Goal: Task Accomplishment & Management: Manage account settings

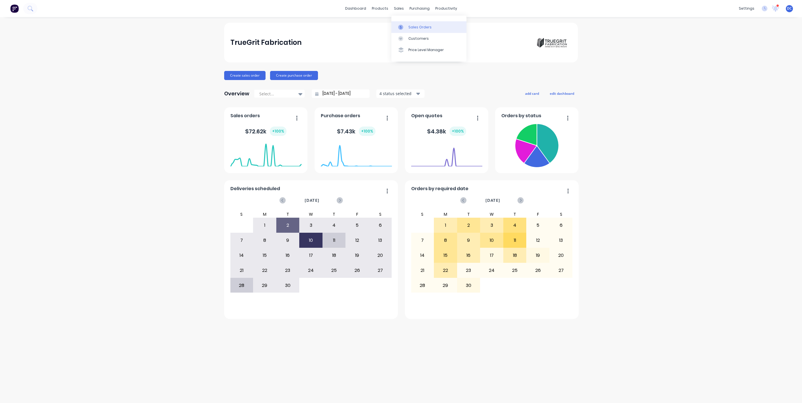
click at [410, 26] on div "Sales Orders" at bounding box center [420, 27] width 23 height 5
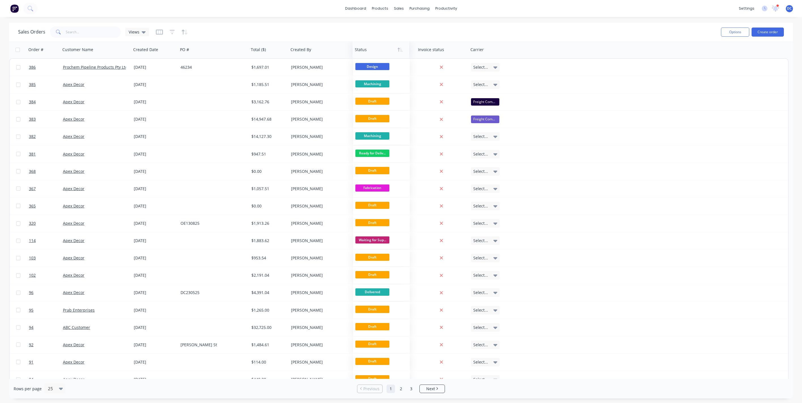
drag, startPoint x: 371, startPoint y: 50, endPoint x: 363, endPoint y: 49, distance: 7.7
click at [363, 49] on div at bounding box center [380, 49] width 50 height 11
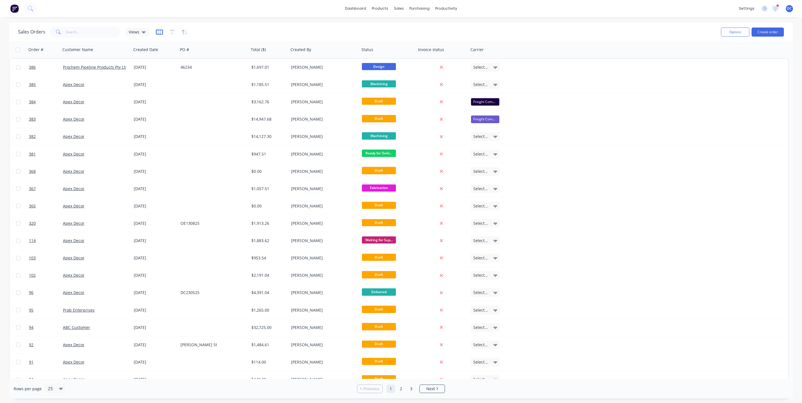
click at [157, 32] on icon "button" at bounding box center [159, 32] width 7 height 6
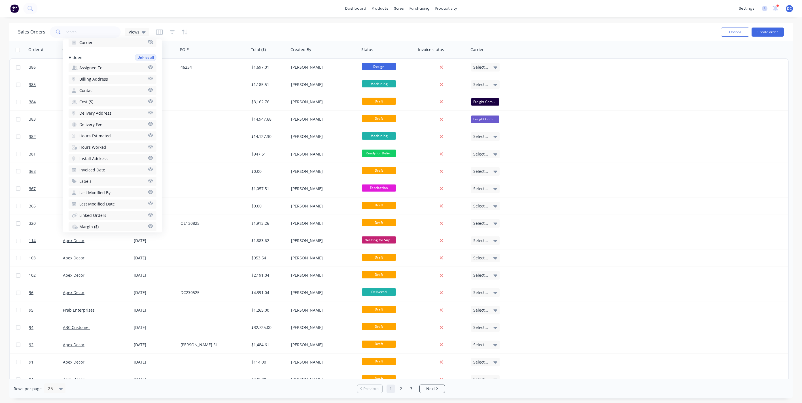
scroll to position [140, 0]
click at [104, 130] on span "Hours Estimated" at bounding box center [94, 133] width 31 height 6
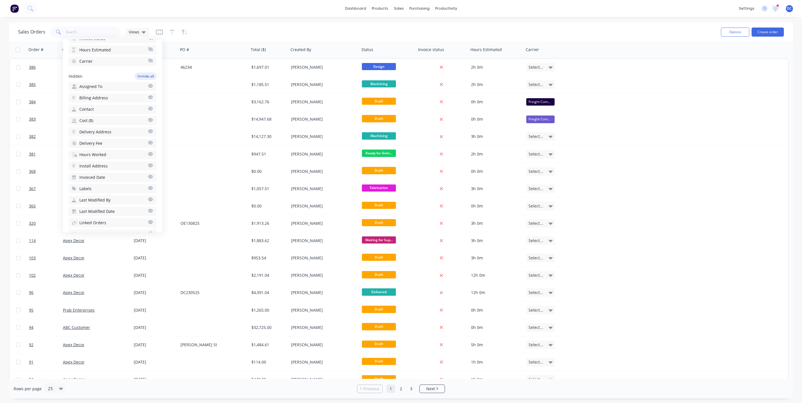
scroll to position [145, 0]
click at [102, 136] on span "Hours Worked" at bounding box center [92, 139] width 27 height 6
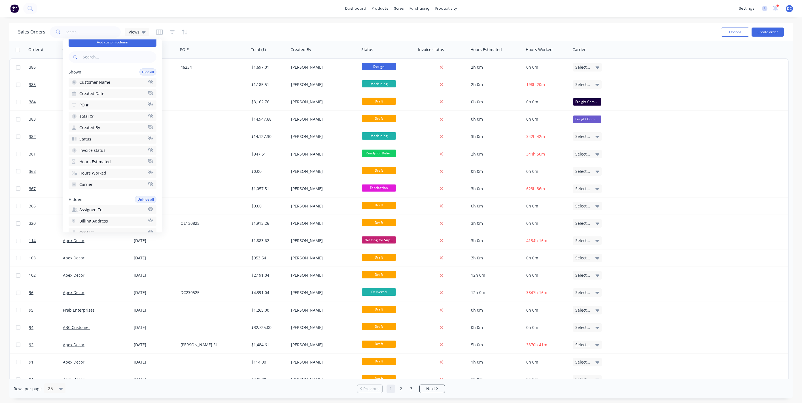
scroll to position [0, 0]
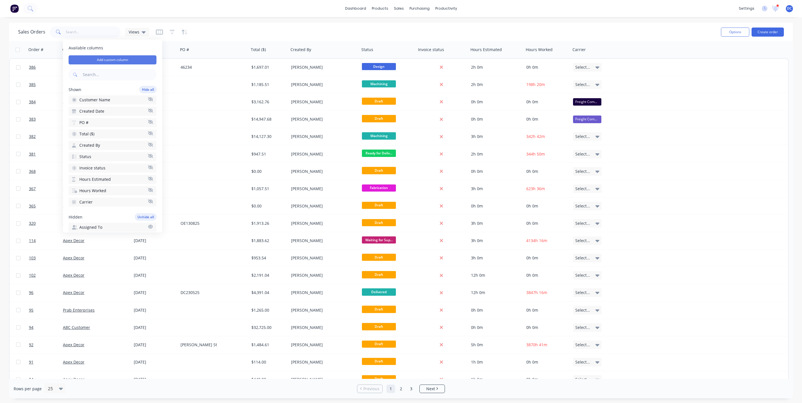
click at [116, 59] on button "Add custom column" at bounding box center [113, 59] width 88 height 9
click at [195, 64] on div at bounding box center [208, 62] width 77 height 7
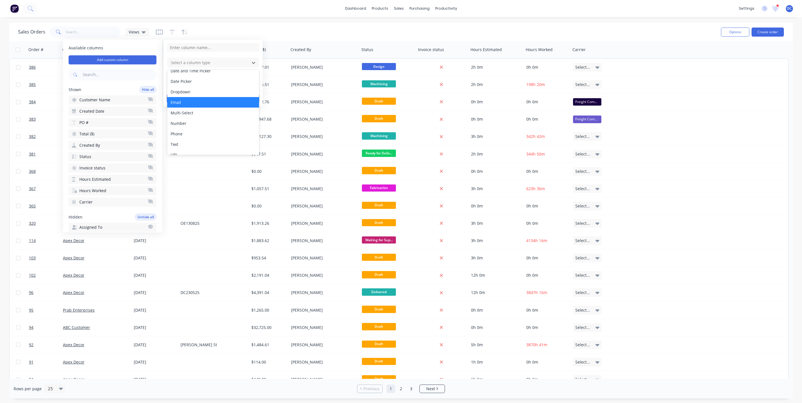
scroll to position [32, 0]
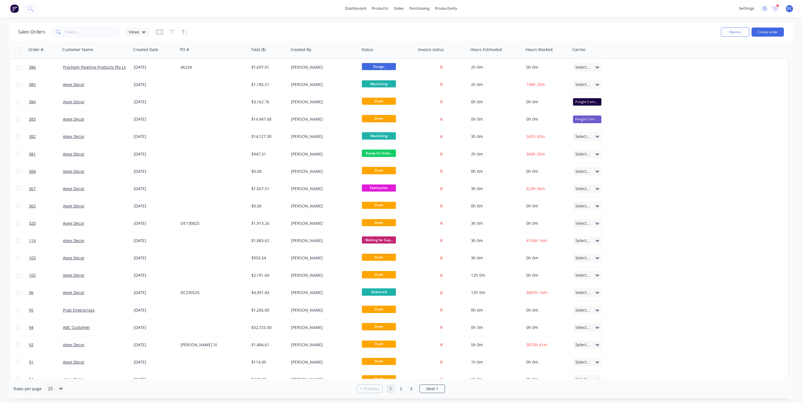
click at [279, 33] on div "Sales Orders Views" at bounding box center [367, 32] width 699 height 14
click at [768, 35] on button "Create order" at bounding box center [768, 32] width 32 height 9
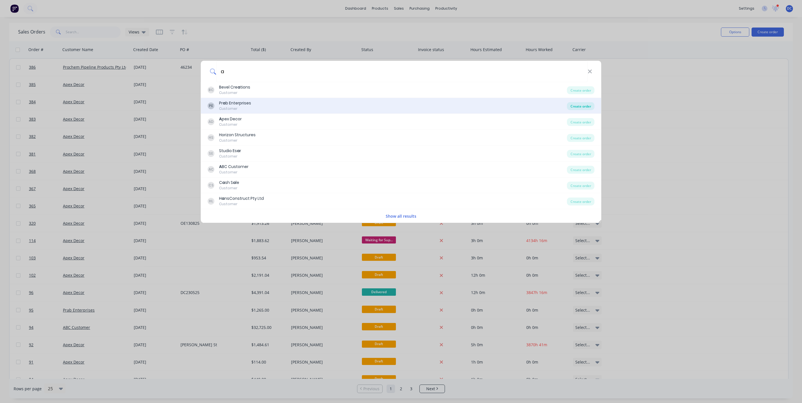
type input "a"
click at [579, 108] on div "Create order" at bounding box center [581, 106] width 28 height 8
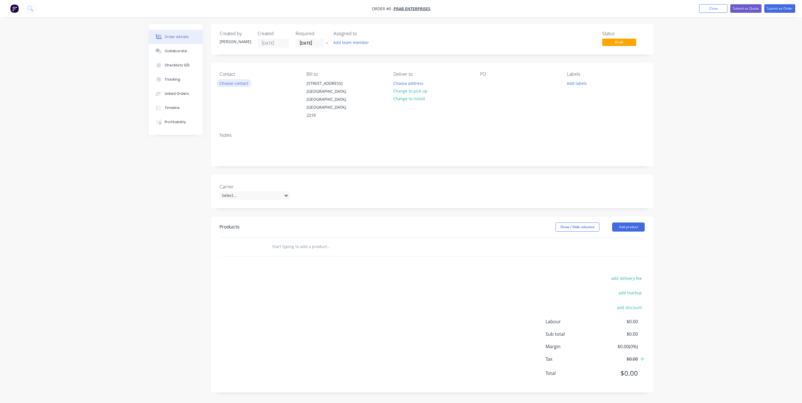
click at [240, 82] on button "Choose contact" at bounding box center [234, 83] width 35 height 8
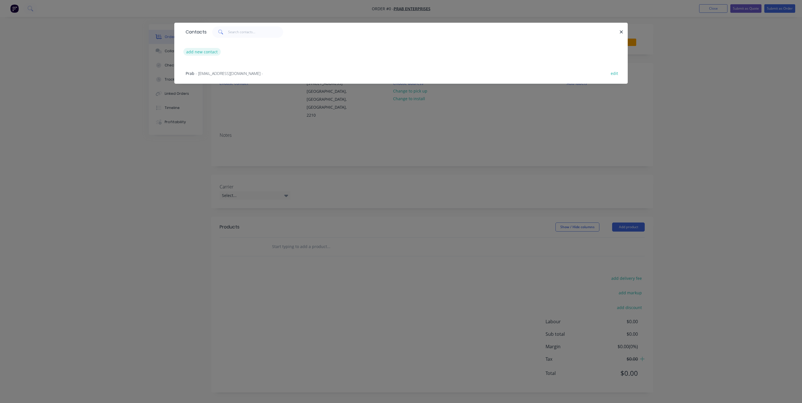
click at [211, 55] on button "add new contact" at bounding box center [201, 52] width 37 height 8
select select "AU"
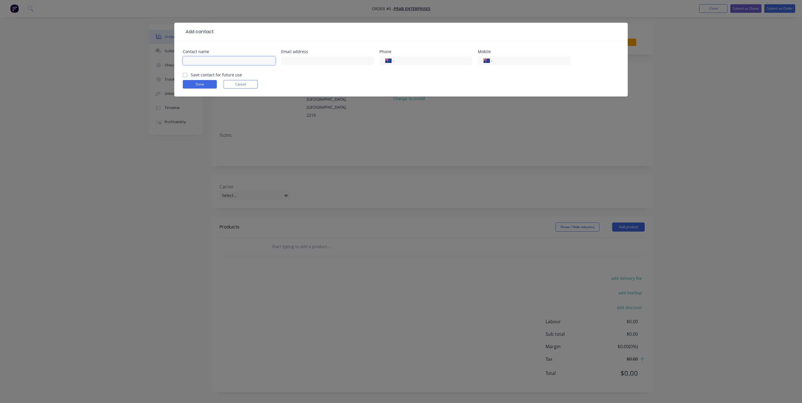
click at [217, 62] on input "text" at bounding box center [229, 60] width 93 height 9
type input "[PERSON_NAME]"
click at [525, 61] on input "tel" at bounding box center [531, 61] width 68 height 7
type input "0405 064 586"
click at [200, 83] on button "Done" at bounding box center [200, 84] width 34 height 9
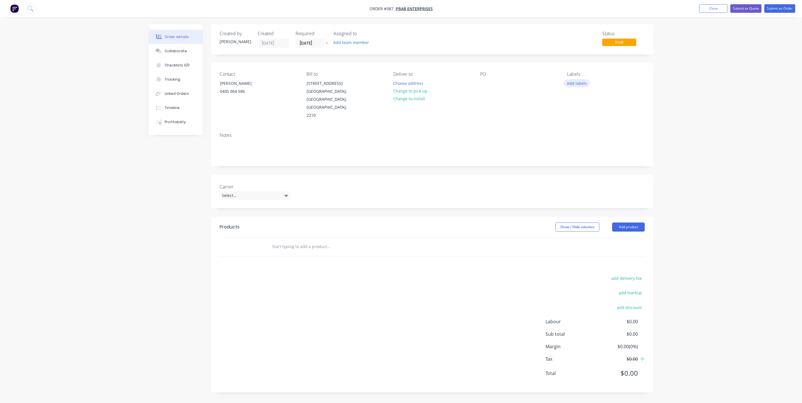
click at [574, 83] on button "Add labels" at bounding box center [577, 83] width 26 height 8
click at [590, 101] on input "text" at bounding box center [614, 99] width 59 height 11
click at [578, 135] on div at bounding box center [577, 133] width 11 height 11
drag, startPoint x: 601, startPoint y: 100, endPoint x: 576, endPoint y: 98, distance: 25.0
click at [576, 98] on div "urgent" at bounding box center [610, 96] width 74 height 11
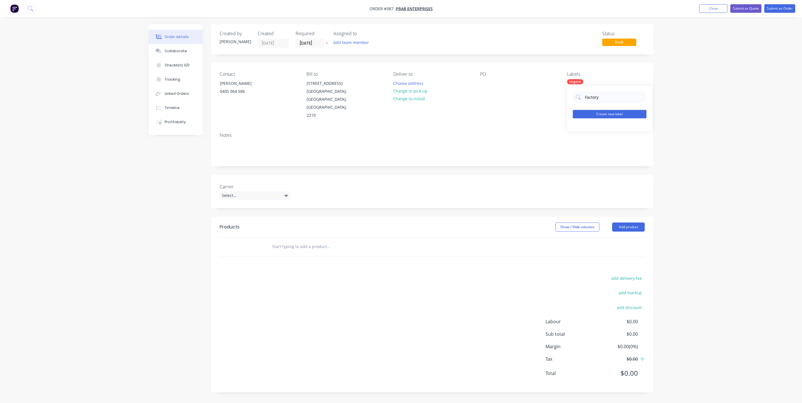
type input "Factory"
click at [592, 117] on button "Create new label" at bounding box center [610, 114] width 74 height 9
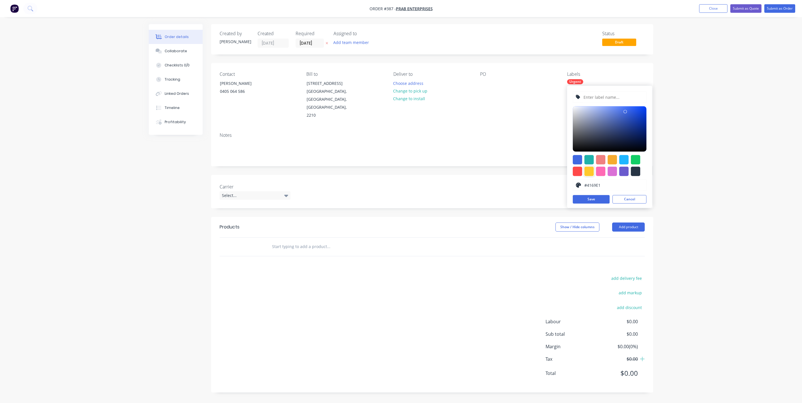
click at [590, 171] on div at bounding box center [589, 170] width 9 height 9
type input "#FFC82C"
click at [595, 96] on input "text" at bounding box center [613, 97] width 60 height 11
type input "Factory"
click at [587, 204] on div "Factory #FFC82C hex #FFC82C Save Cancel" at bounding box center [609, 147] width 85 height 122
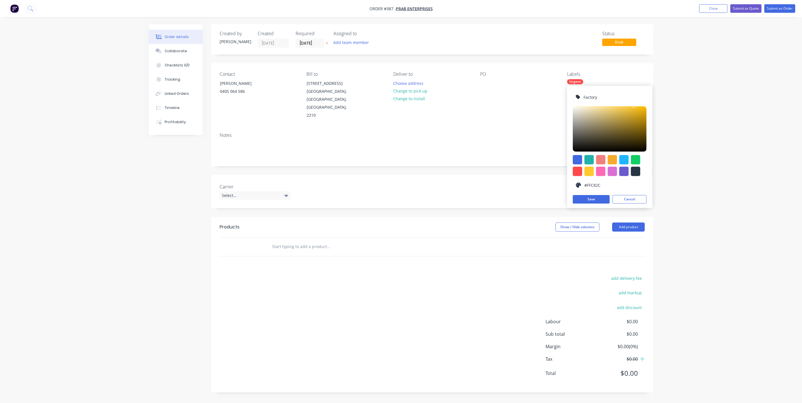
click at [587, 203] on div "Factory #FFC82C hex #FFC82C Save Cancel" at bounding box center [609, 147] width 85 height 122
click at [587, 200] on button "Save" at bounding box center [591, 199] width 37 height 9
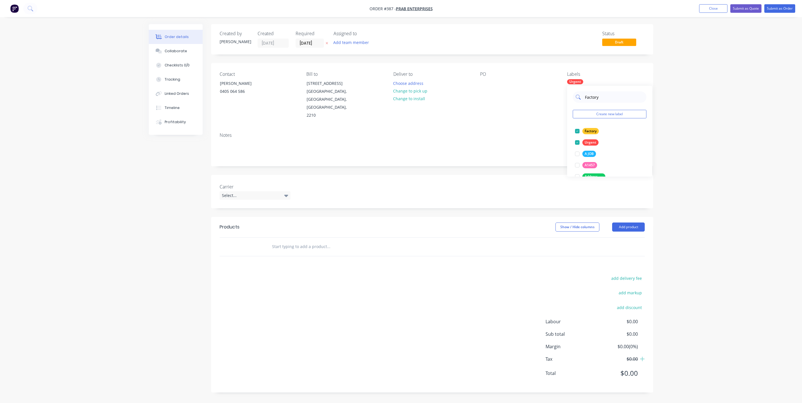
drag, startPoint x: 602, startPoint y: 98, endPoint x: 583, endPoint y: 97, distance: 19.0
click at [583, 98] on div "Factory" at bounding box center [610, 96] width 74 height 11
click at [576, 132] on div at bounding box center [577, 130] width 11 height 11
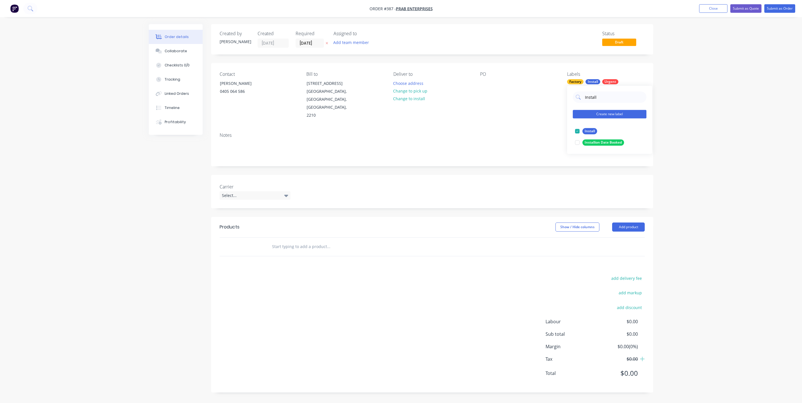
type input "Install"
click at [592, 115] on button "Create new label" at bounding box center [610, 114] width 74 height 9
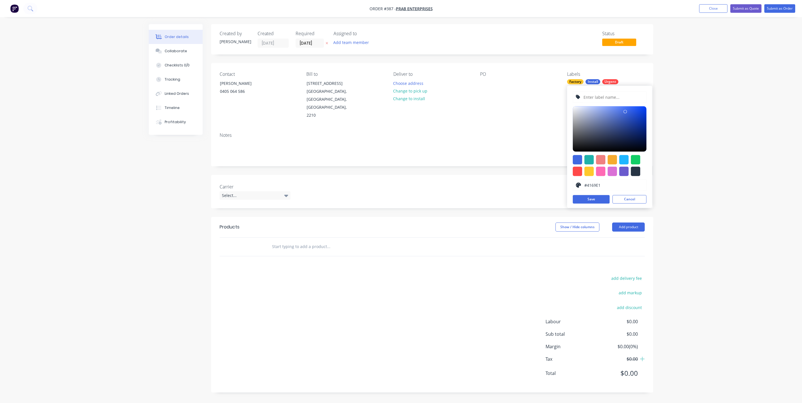
click at [669, 132] on div "Order details Collaborate Checklists 0/0 Tracking Linked Orders Timeline Profit…" at bounding box center [401, 201] width 802 height 403
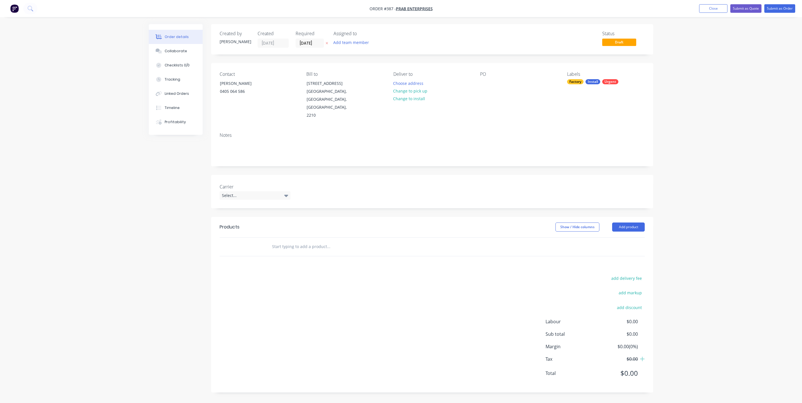
click at [305, 241] on input "text" at bounding box center [328, 246] width 113 height 11
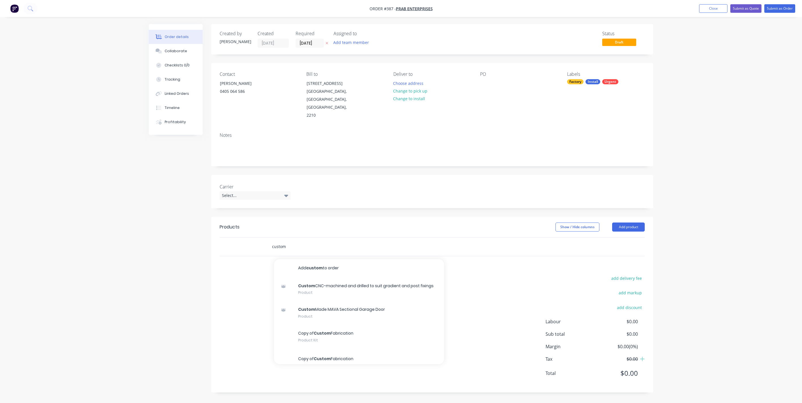
scroll to position [20, 0]
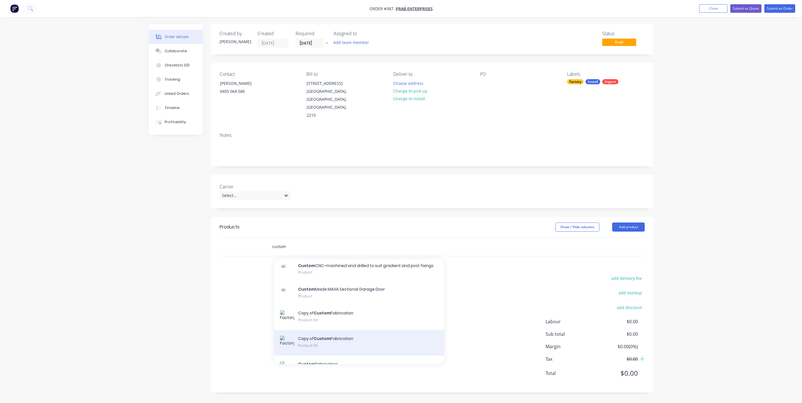
type input "custom"
click at [324, 330] on div "Copy of Custom Fabrication Product Kit" at bounding box center [359, 343] width 170 height 26
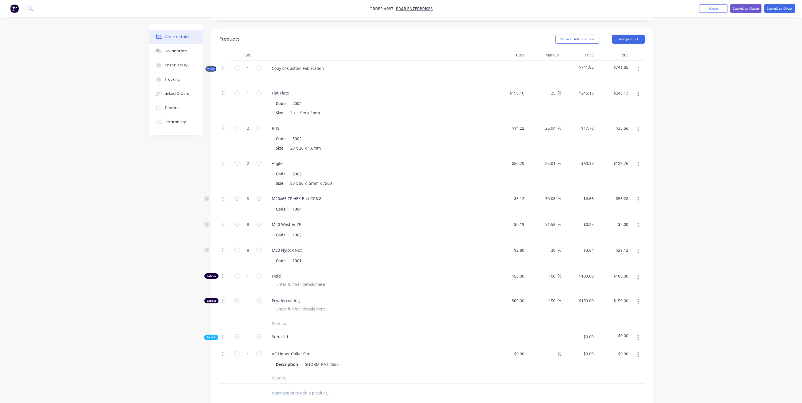
scroll to position [197, 0]
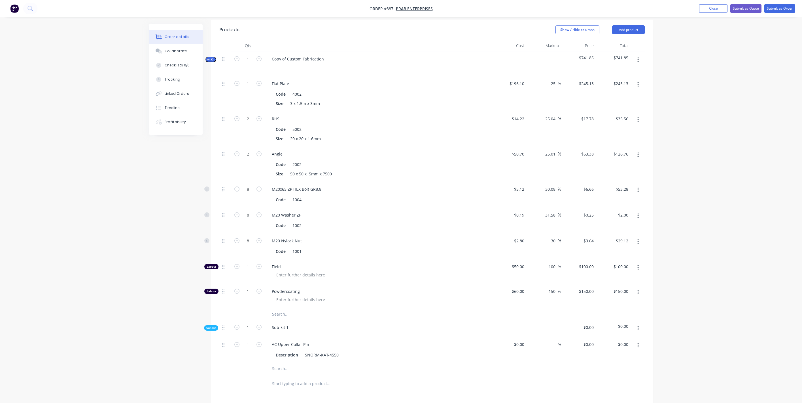
click at [209, 58] on icon "button" at bounding box center [208, 59] width 3 height 3
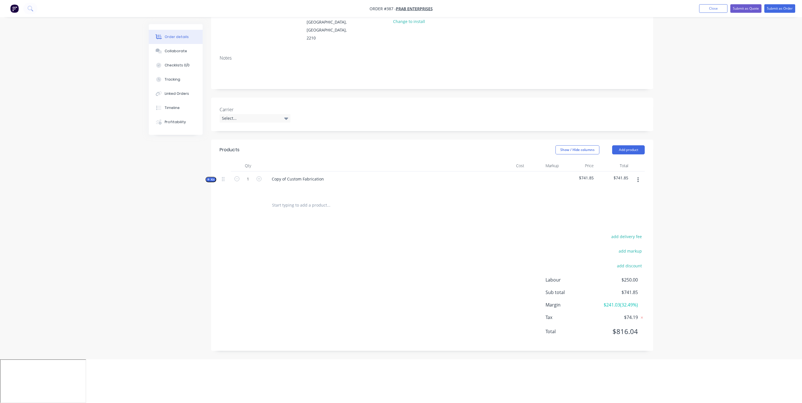
scroll to position [18, 0]
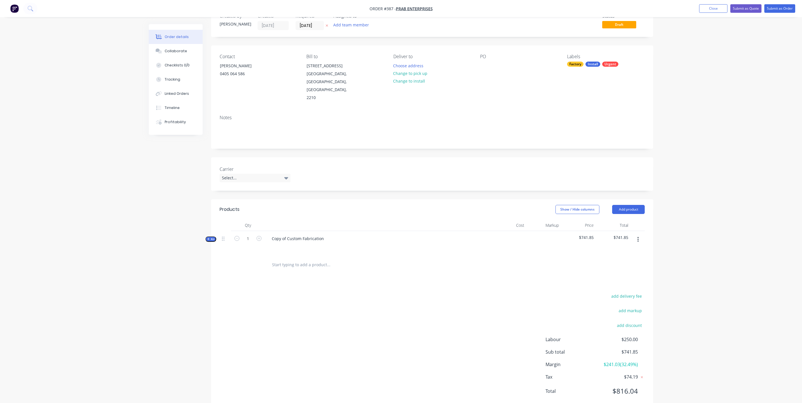
click at [207, 237] on span "Kit" at bounding box center [210, 239] width 7 height 4
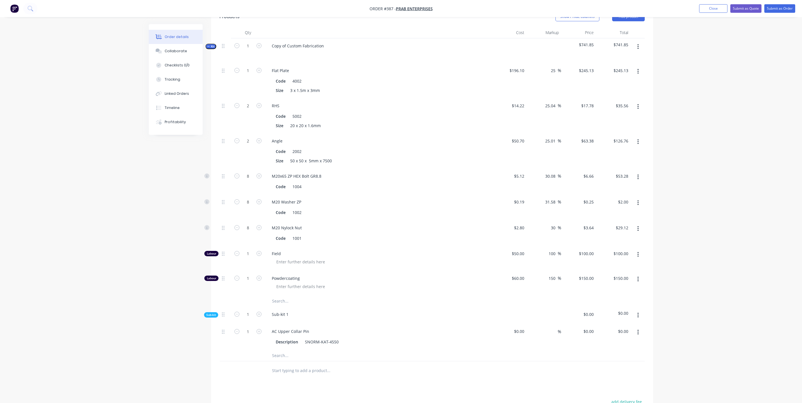
scroll to position [119, 0]
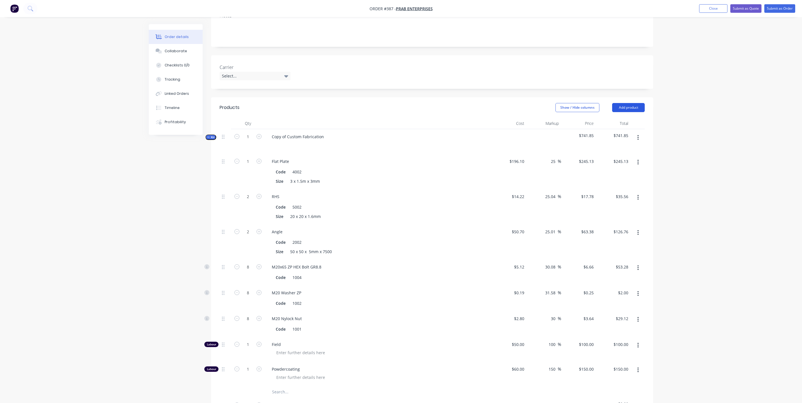
click at [627, 103] on button "Add product" at bounding box center [628, 107] width 33 height 9
click at [615, 129] on div "Basic product" at bounding box center [618, 133] width 44 height 8
click at [627, 103] on button "Add product" at bounding box center [628, 107] width 33 height 9
click at [624, 116] on button "Product catalogue" at bounding box center [618, 121] width 54 height 11
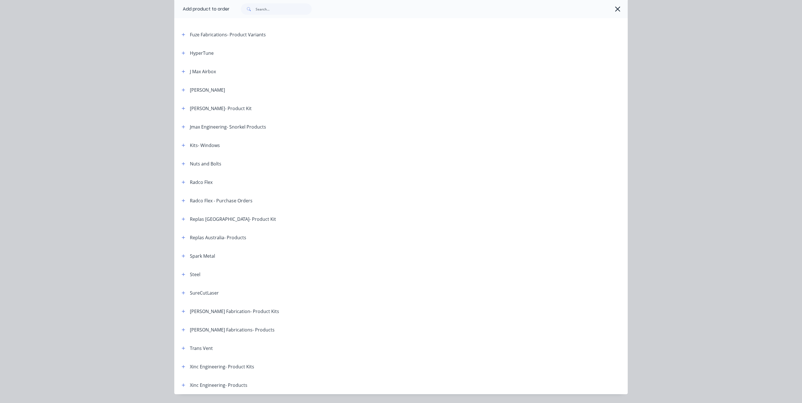
scroll to position [219, 0]
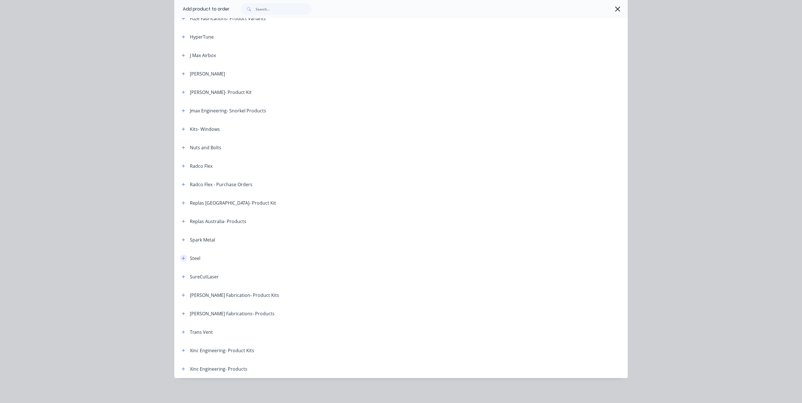
click at [185, 256] on icon "button" at bounding box center [183, 258] width 3 height 4
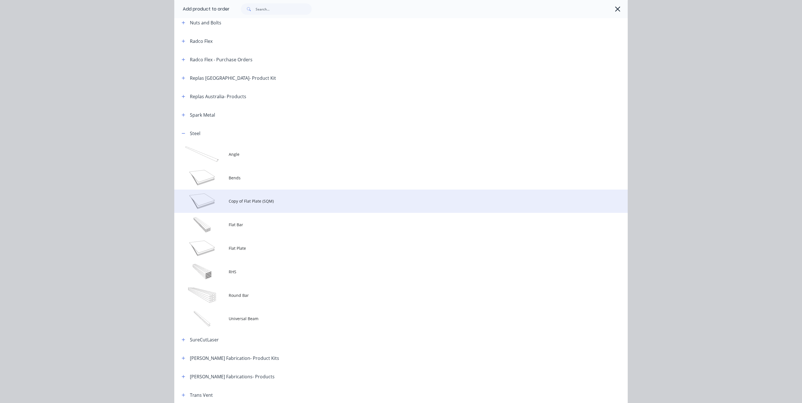
scroll to position [353, 0]
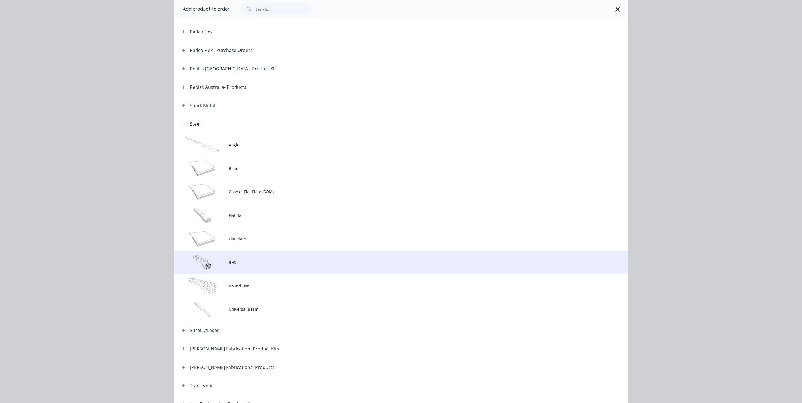
click at [283, 263] on span "RHS" at bounding box center [388, 262] width 319 height 6
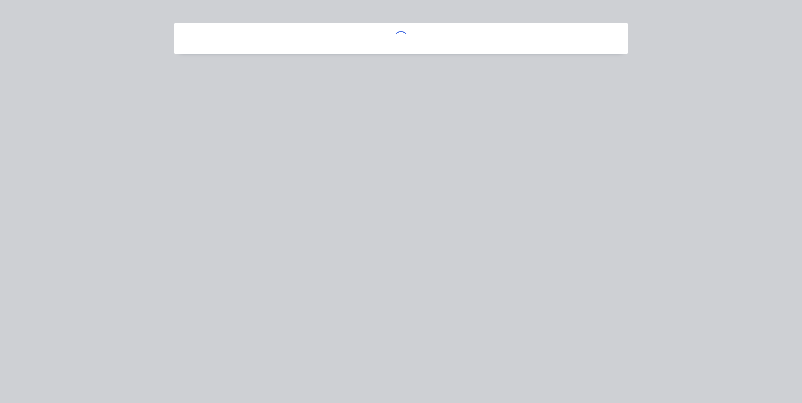
scroll to position [0, 0]
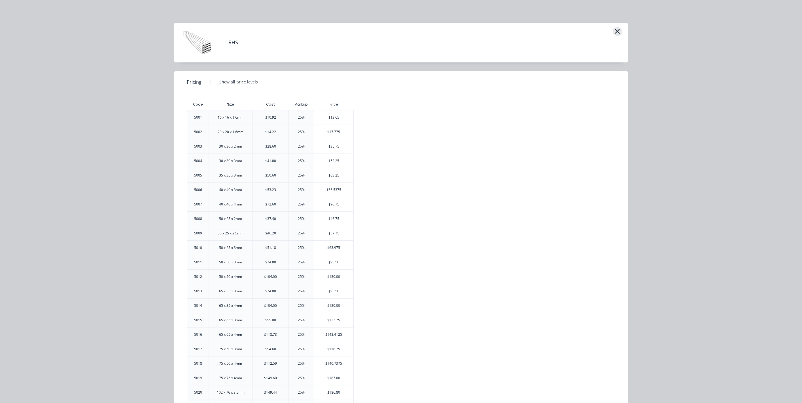
click at [619, 32] on icon "button" at bounding box center [617, 31] width 5 height 5
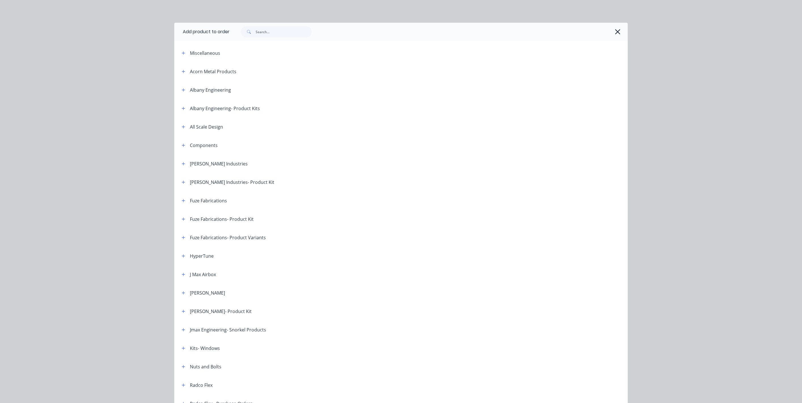
scroll to position [407, 0]
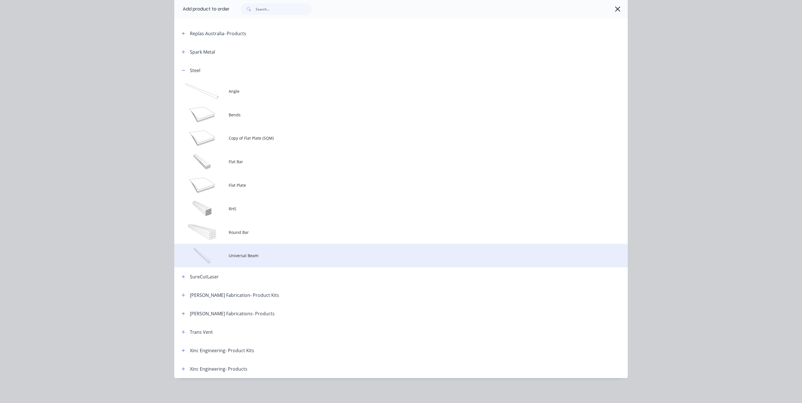
click at [308, 252] on span "Universal Beam" at bounding box center [388, 255] width 319 height 6
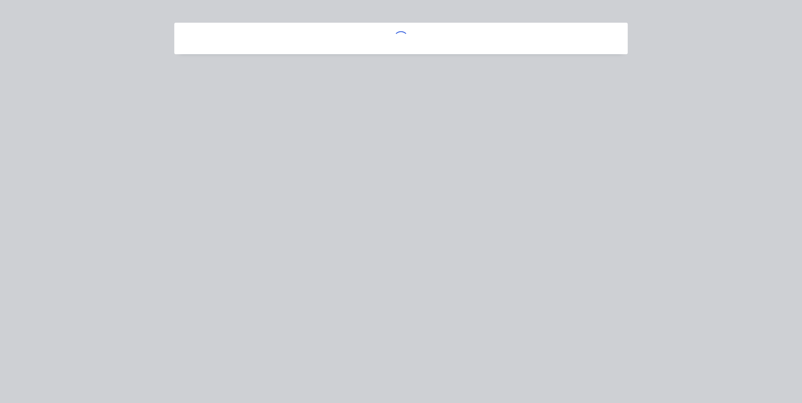
scroll to position [0, 0]
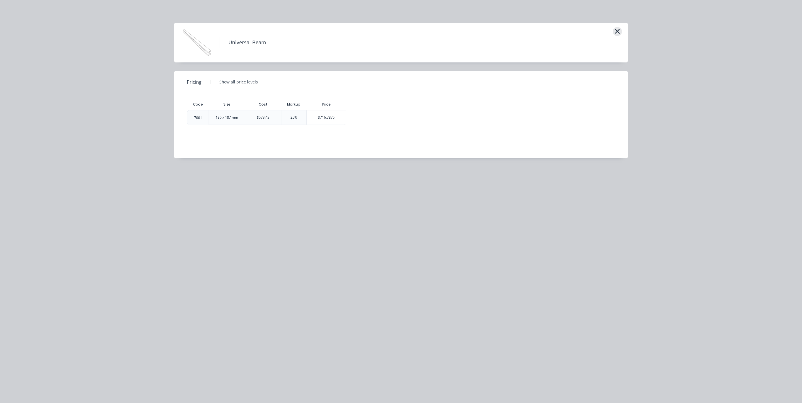
click at [615, 30] on icon "button" at bounding box center [618, 31] width 6 height 8
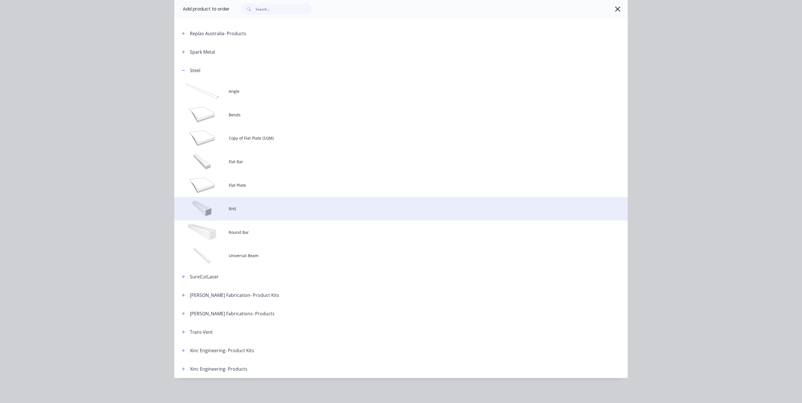
click at [240, 208] on span "RHS" at bounding box center [388, 209] width 319 height 6
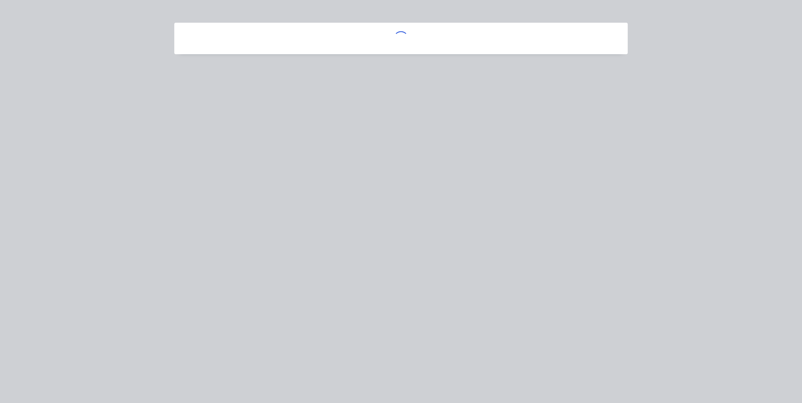
scroll to position [0, 0]
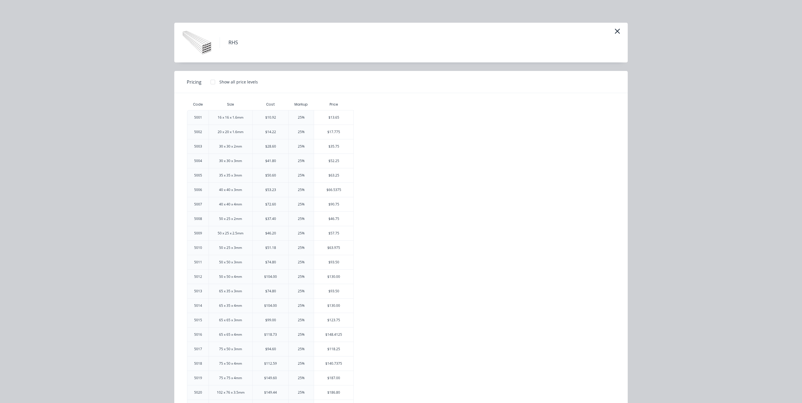
click at [625, 32] on div "RHS" at bounding box center [401, 43] width 454 height 40
click at [618, 30] on icon "button" at bounding box center [618, 31] width 6 height 8
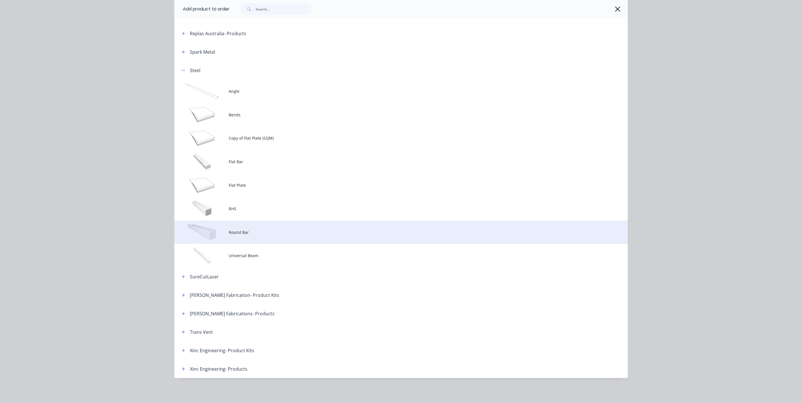
click at [255, 230] on span "Round Bar" at bounding box center [388, 232] width 319 height 6
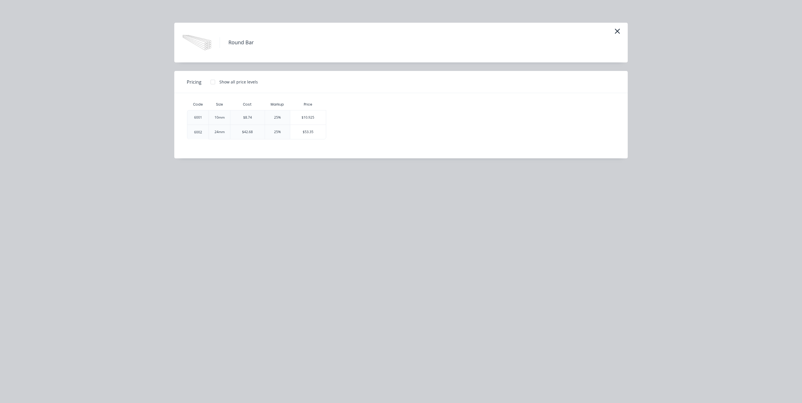
click at [621, 26] on div "Round Bar" at bounding box center [401, 43] width 454 height 40
click at [618, 31] on icon "button" at bounding box center [617, 31] width 5 height 5
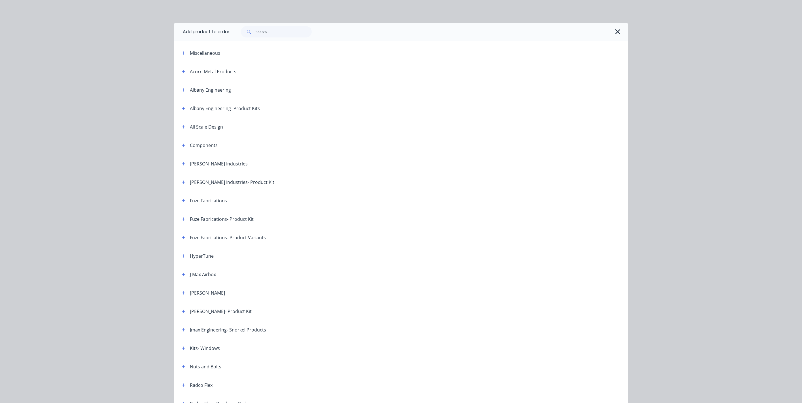
scroll to position [407, 0]
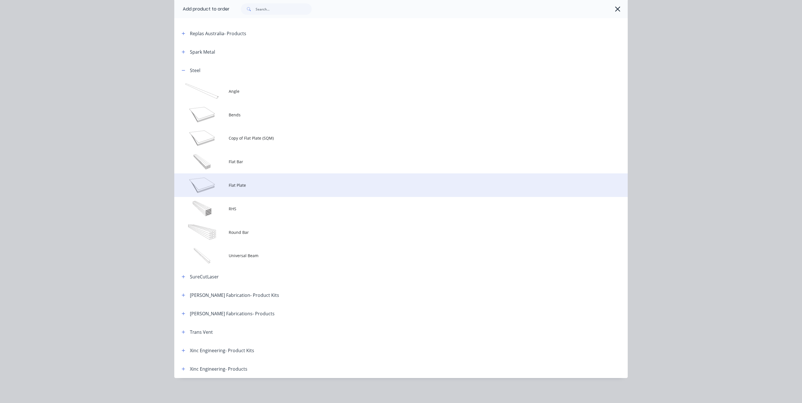
click at [239, 190] on td "Flat Plate" at bounding box center [428, 185] width 399 height 24
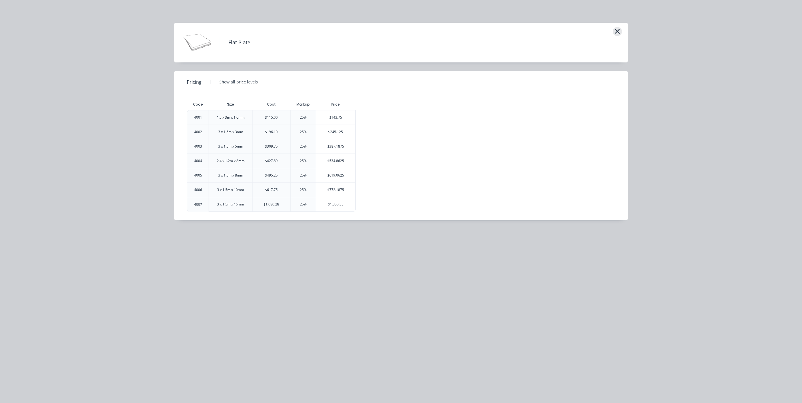
click at [614, 32] on button "button" at bounding box center [617, 31] width 9 height 9
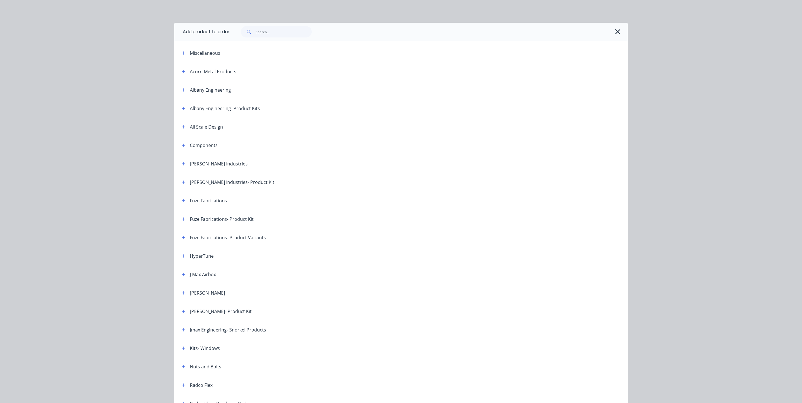
scroll to position [407, 0]
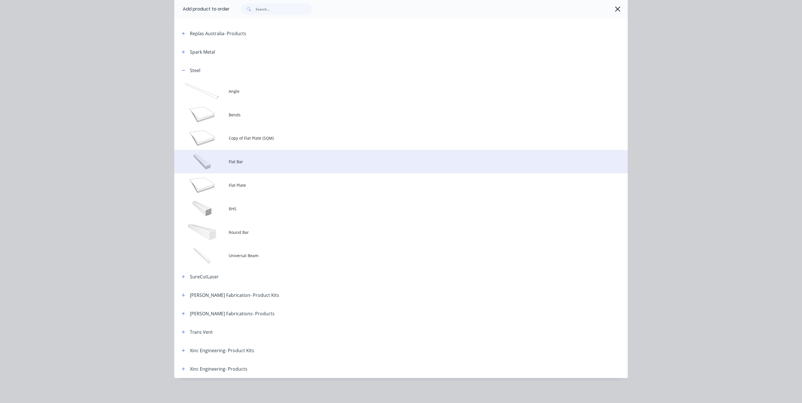
click at [270, 162] on span "Flat Bar" at bounding box center [388, 161] width 319 height 6
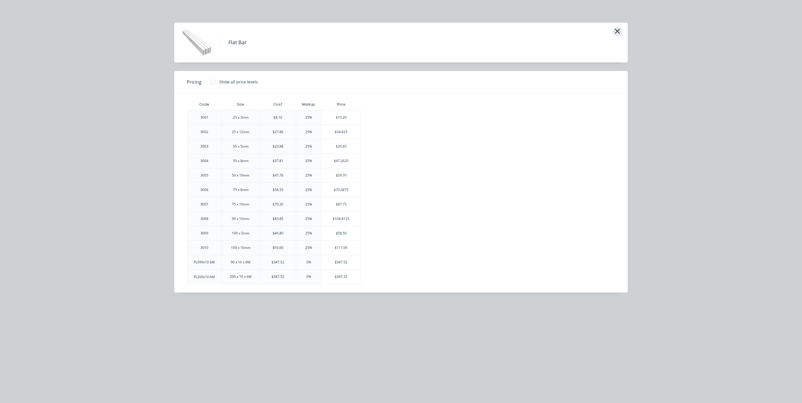
click at [617, 33] on icon "button" at bounding box center [618, 31] width 6 height 8
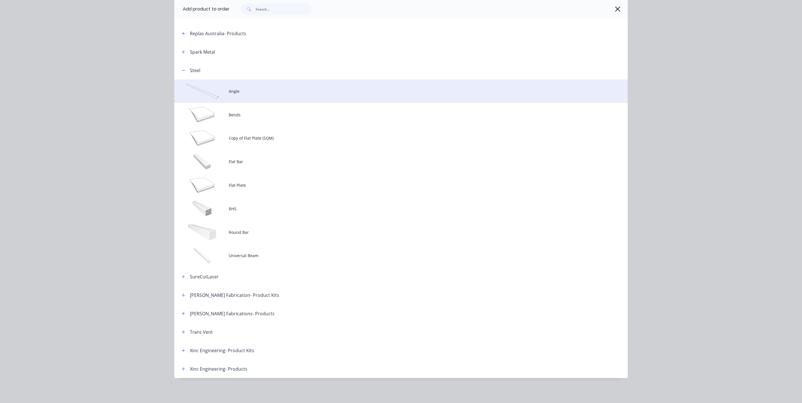
click at [256, 93] on span "Angle" at bounding box center [388, 91] width 319 height 6
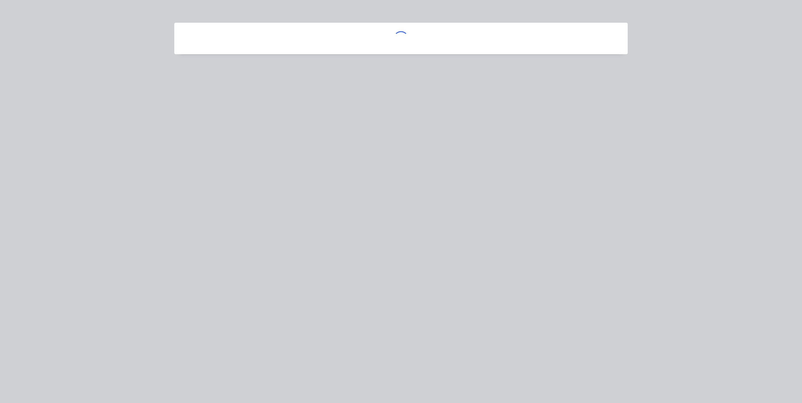
scroll to position [0, 0]
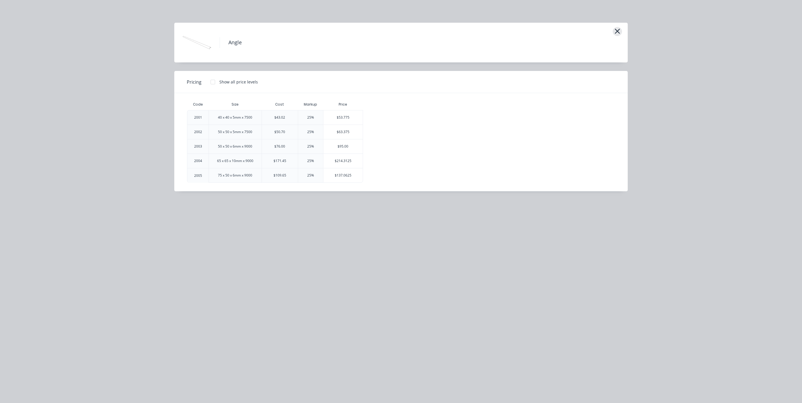
click at [618, 32] on icon "button" at bounding box center [617, 31] width 5 height 5
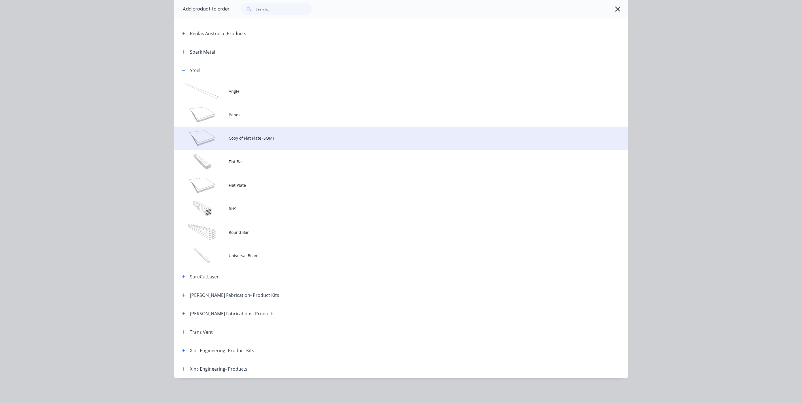
click at [352, 131] on td "Copy of Flat Plate (SQM)" at bounding box center [428, 138] width 399 height 24
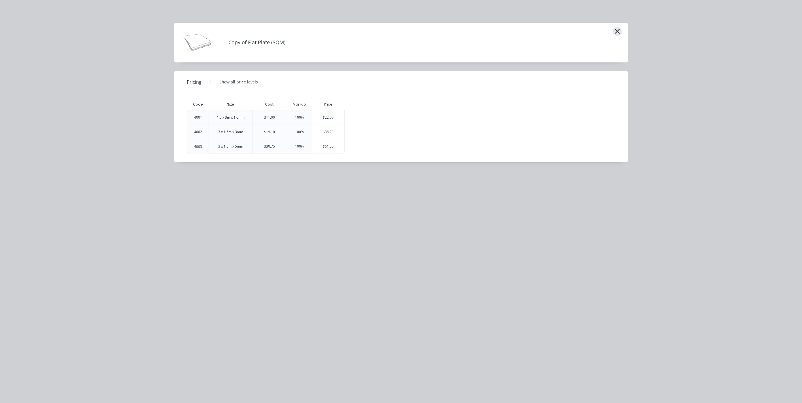
click at [617, 28] on icon "button" at bounding box center [618, 31] width 6 height 8
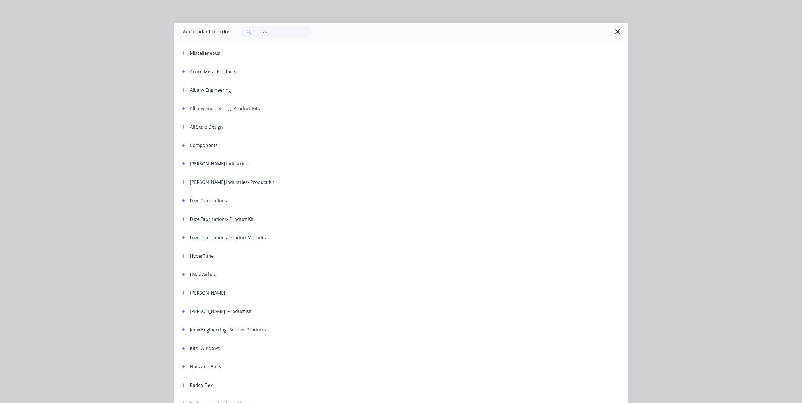
scroll to position [407, 0]
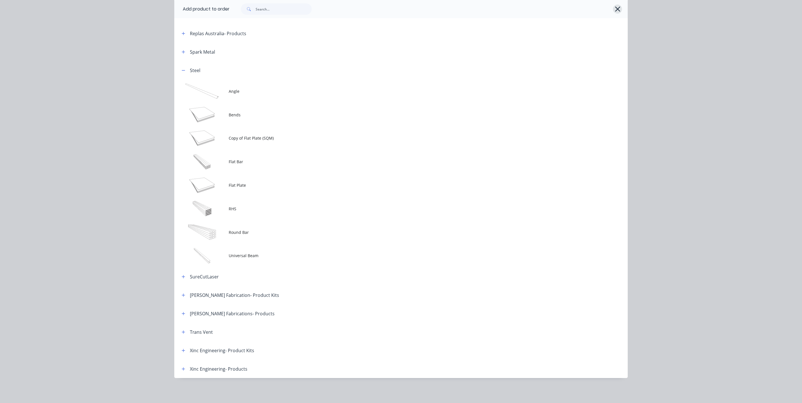
click at [619, 10] on icon "button" at bounding box center [617, 9] width 5 height 5
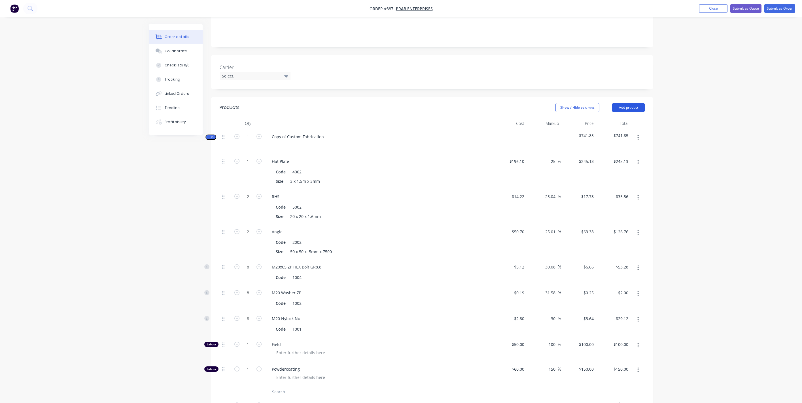
click at [626, 103] on button "Add product" at bounding box center [628, 107] width 33 height 9
click at [610, 152] on div "Lineal metre product" at bounding box center [618, 156] width 44 height 8
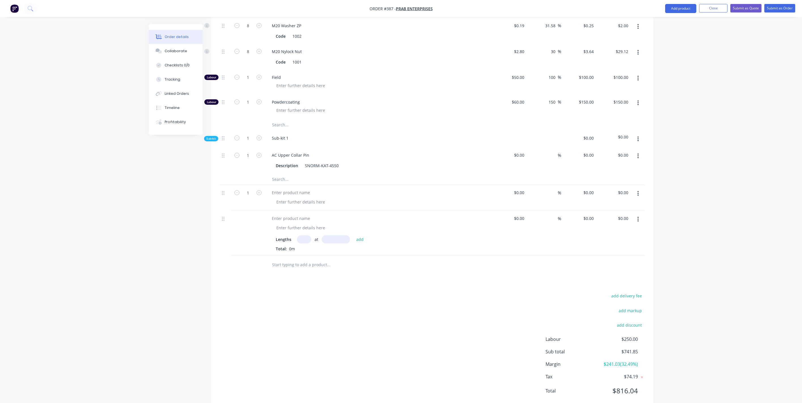
click at [299, 235] on input "text" at bounding box center [304, 239] width 14 height 8
type input "1"
click at [342, 235] on input "text" at bounding box center [336, 239] width 28 height 8
type input "100mm"
click at [350, 259] on input "text" at bounding box center [328, 264] width 113 height 11
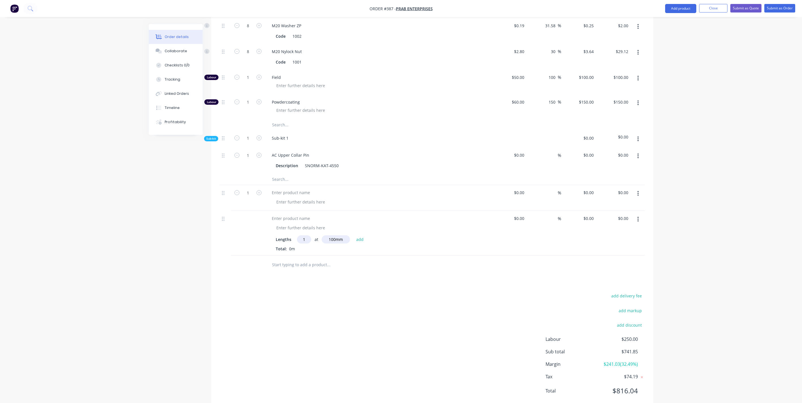
click at [640, 188] on button "button" at bounding box center [638, 193] width 13 height 10
click at [614, 237] on button "Delete" at bounding box center [618, 242] width 54 height 11
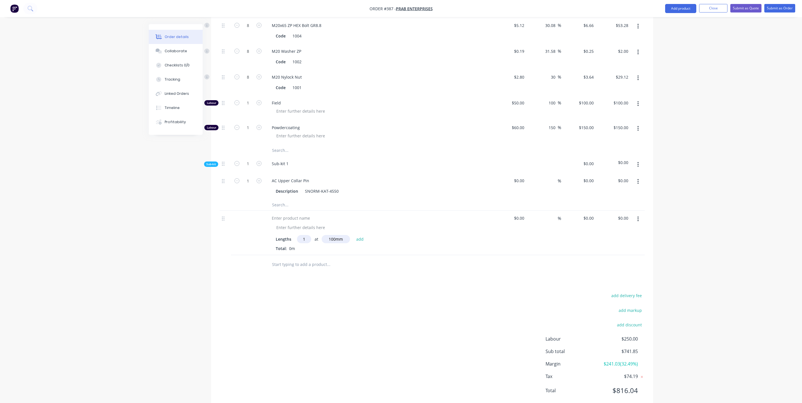
click at [637, 214] on button "button" at bounding box center [638, 219] width 13 height 10
click at [614, 264] on div "Delete" at bounding box center [618, 268] width 44 height 8
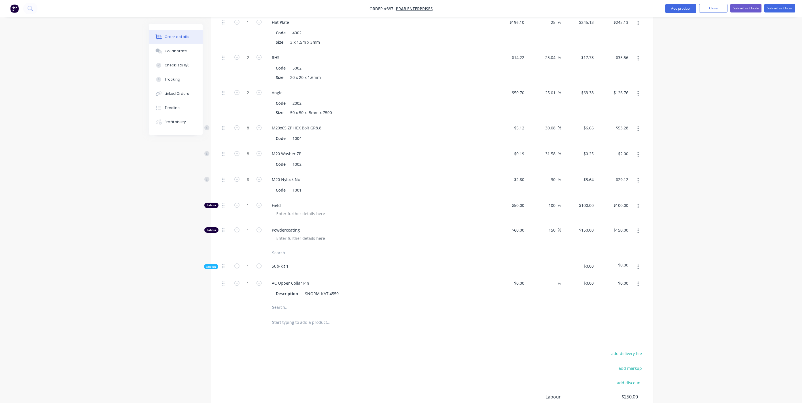
scroll to position [316, 0]
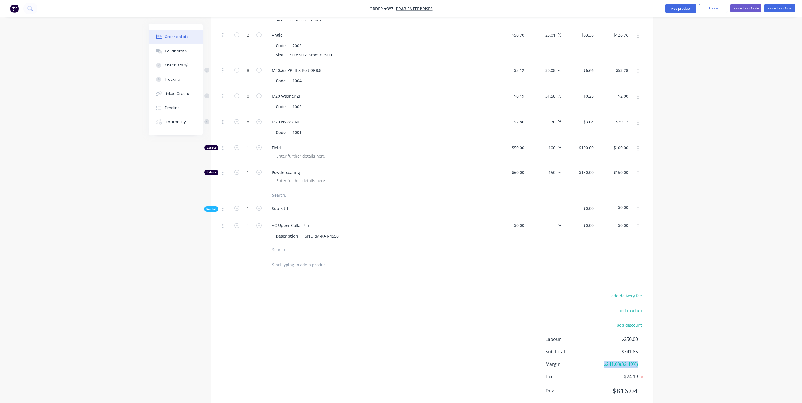
drag, startPoint x: 640, startPoint y: 348, endPoint x: 601, endPoint y: 348, distance: 38.9
click at [601, 360] on div "Margin $241.03 ( 32.49 %)" at bounding box center [595, 363] width 99 height 7
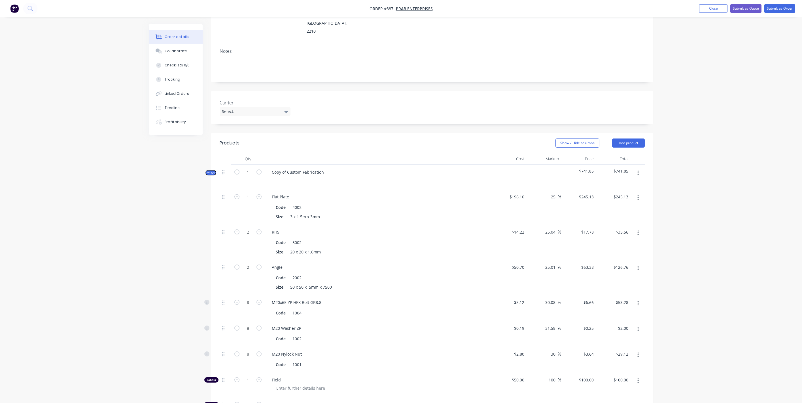
scroll to position [0, 0]
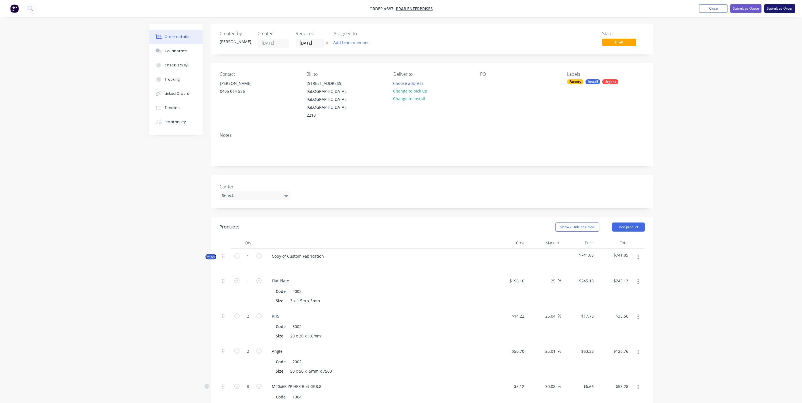
click at [769, 10] on button "Submit as Order" at bounding box center [780, 8] width 31 height 9
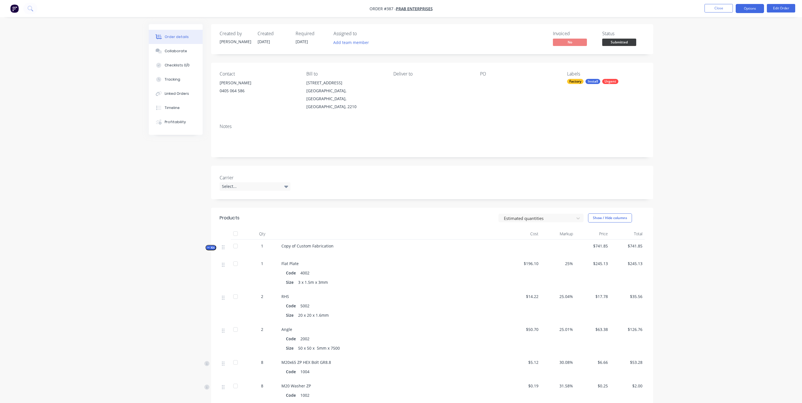
click at [744, 8] on button "Options" at bounding box center [750, 8] width 28 height 9
click at [723, 102] on div "Purchase Products" at bounding box center [733, 102] width 52 height 8
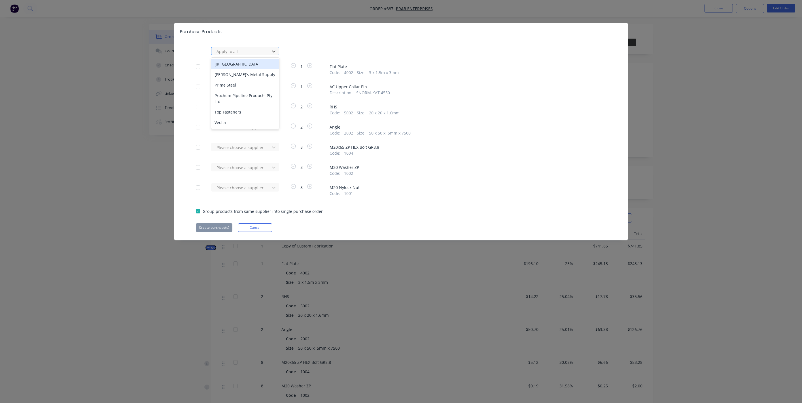
click at [232, 52] on div at bounding box center [241, 51] width 51 height 7
click at [227, 110] on div "Top Fasteners" at bounding box center [245, 112] width 68 height 10
click at [217, 227] on button "Create purchase(s)" at bounding box center [214, 227] width 37 height 9
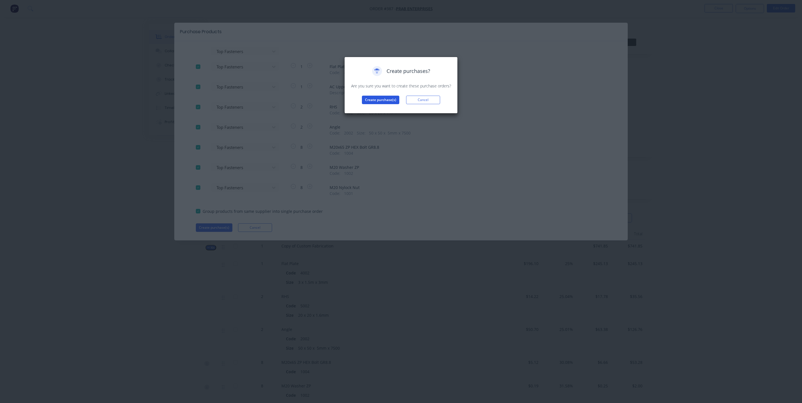
click at [380, 98] on button "Create purchase(s)" at bounding box center [380, 100] width 37 height 9
click at [383, 107] on button "View purchase(s)" at bounding box center [381, 109] width 34 height 9
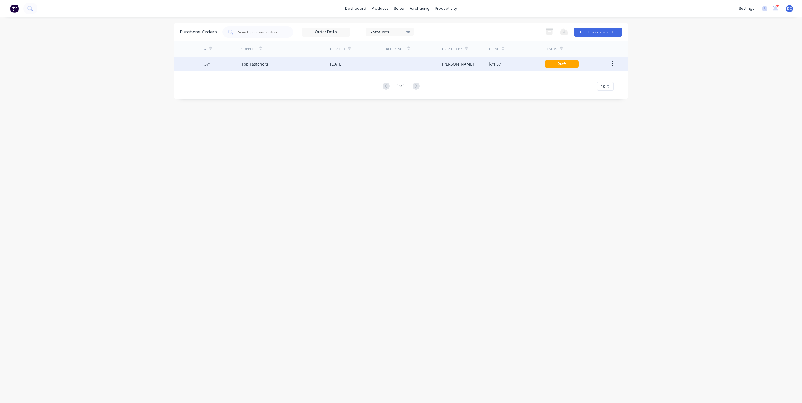
click at [426, 61] on div at bounding box center [414, 64] width 56 height 14
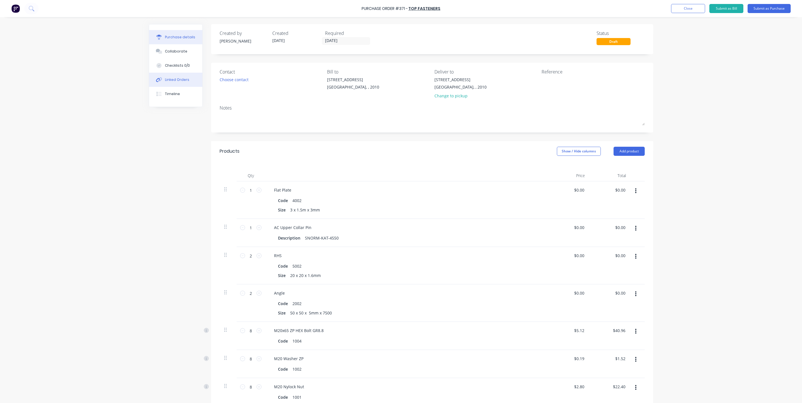
click at [179, 82] on div "Linked Orders" at bounding box center [177, 79] width 24 height 5
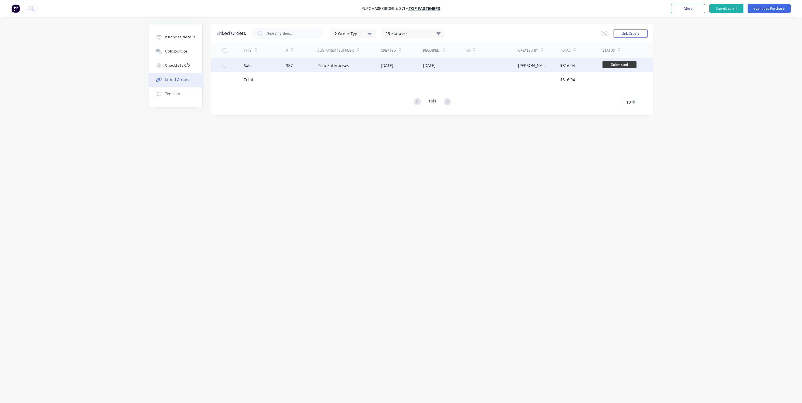
click at [354, 64] on div "Prab Enterprises" at bounding box center [350, 65] width 64 height 14
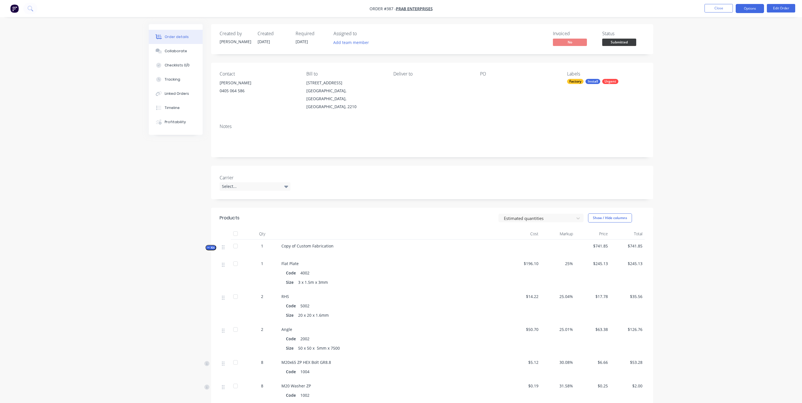
click at [747, 8] on button "Options" at bounding box center [750, 8] width 28 height 9
click at [671, 132] on div "Order details Collaborate Checklists 0/0 Tracking Linked Orders Timeline Profit…" at bounding box center [401, 297] width 802 height 595
click at [177, 52] on div "Collaborate" at bounding box center [176, 50] width 22 height 5
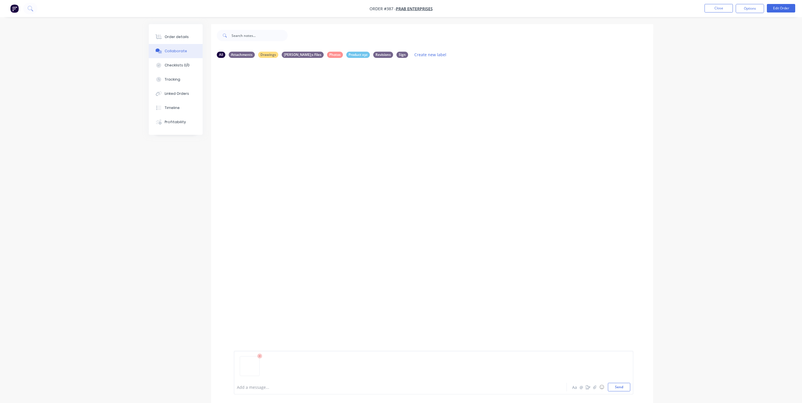
click at [247, 383] on div "Add a message..." at bounding box center [384, 386] width 295 height 9
click at [254, 133] on img at bounding box center [254, 134] width 41 height 37
click at [589, 387] on icon "button" at bounding box center [588, 387] width 5 height 4
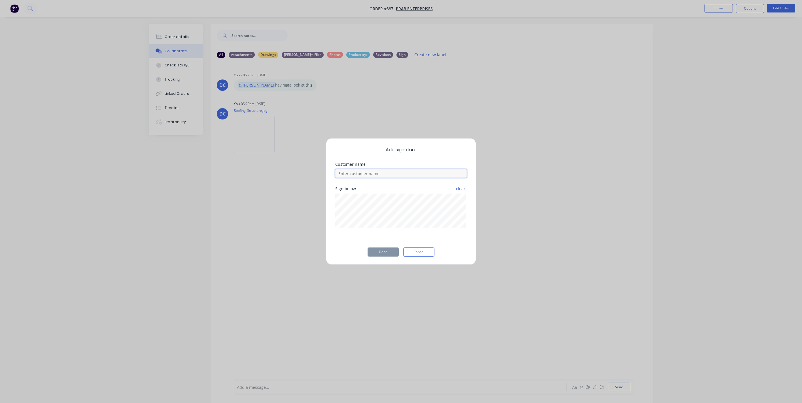
click at [392, 175] on input at bounding box center [401, 173] width 132 height 9
type input "[PERSON_NAME]"
click at [388, 253] on button "Done" at bounding box center [383, 251] width 31 height 9
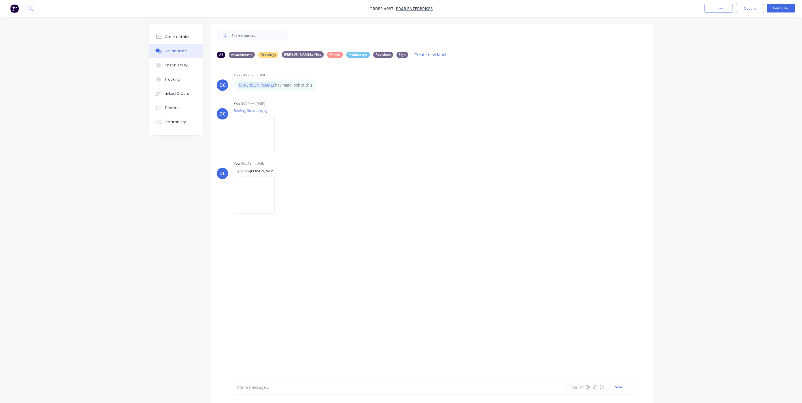
click at [295, 56] on div "[PERSON_NAME];s Files" at bounding box center [303, 54] width 42 height 6
click at [327, 55] on div "Photos" at bounding box center [335, 54] width 16 height 6
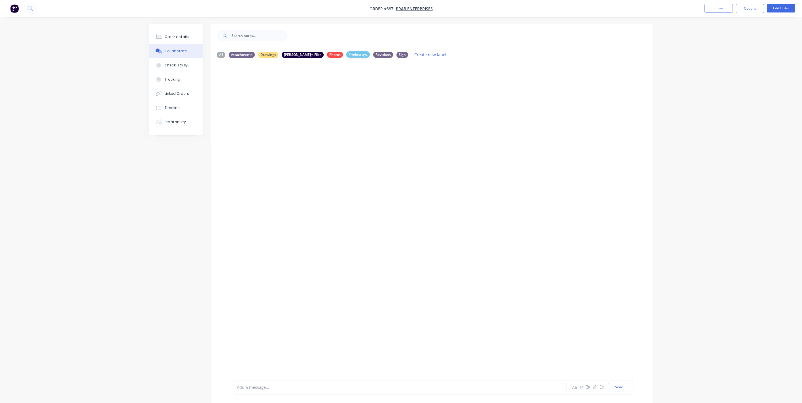
click at [346, 54] on div "Product xyz" at bounding box center [358, 54] width 24 height 6
click at [373, 54] on div "Revisions" at bounding box center [383, 54] width 20 height 6
click at [221, 48] on div "All Attachments Drawings [PERSON_NAME];s Files Photos Product xyz Revisions Sig…" at bounding box center [432, 55] width 442 height 16
click at [221, 54] on div "All" at bounding box center [221, 54] width 9 height 6
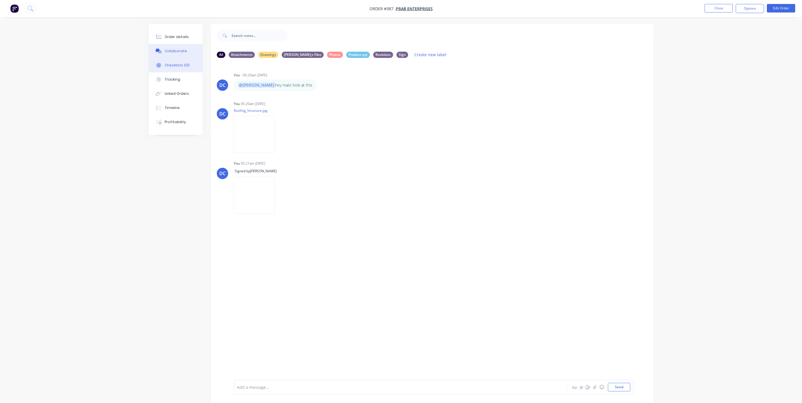
click at [178, 65] on div "Checklists 0/0" at bounding box center [177, 65] width 25 height 5
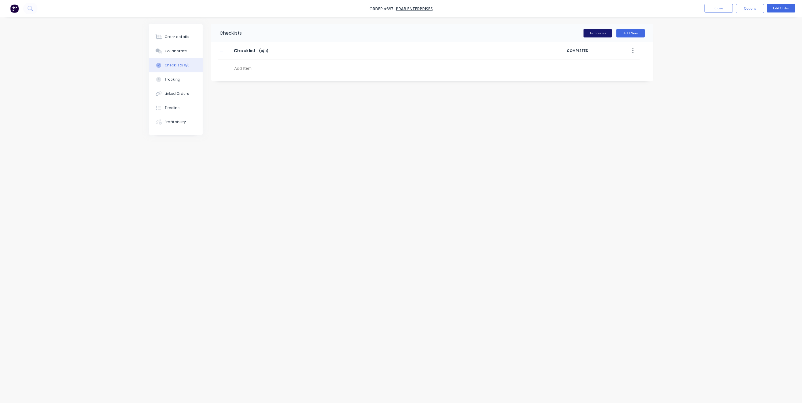
click at [595, 36] on button "Templates" at bounding box center [598, 33] width 28 height 9
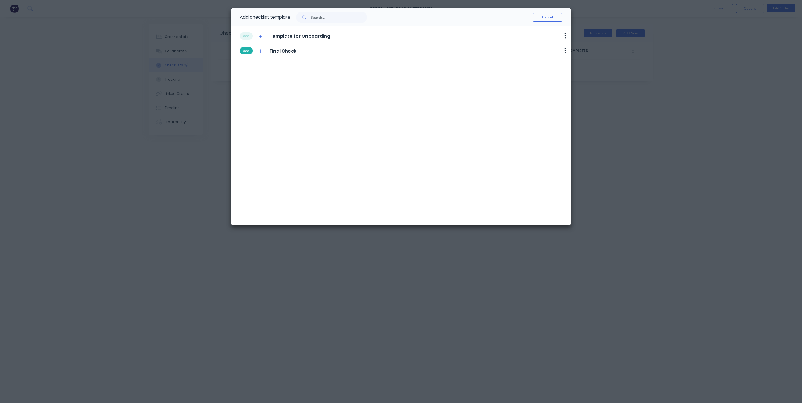
click at [248, 49] on button "add" at bounding box center [246, 50] width 13 height 7
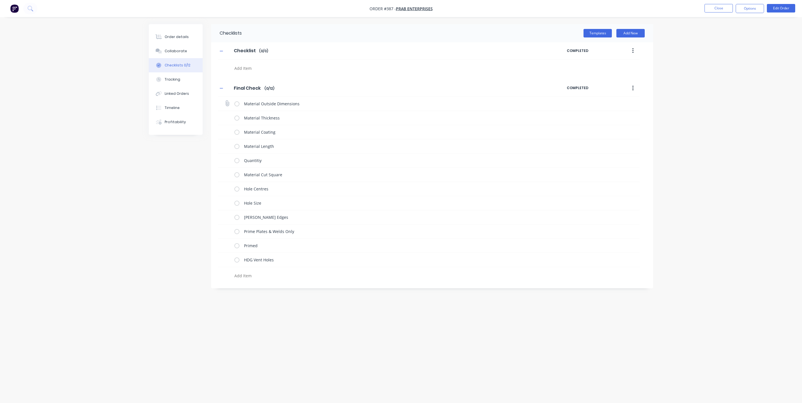
click at [237, 104] on label at bounding box center [236, 104] width 5 height 6
click at [0, 0] on input "checkbox" at bounding box center [0, 0] width 0 height 0
click at [236, 118] on label at bounding box center [236, 118] width 5 height 6
click at [0, 0] on input "checkbox" at bounding box center [0, 0] width 0 height 0
click at [238, 132] on label at bounding box center [236, 132] width 5 height 6
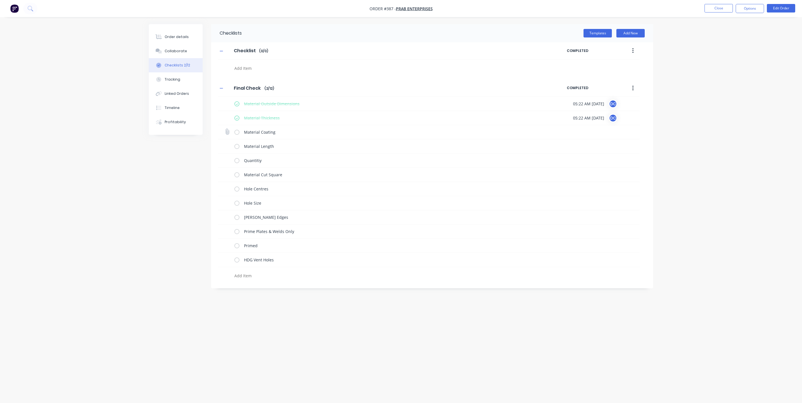
click at [0, 0] on input "checkbox" at bounding box center [0, 0] width 0 height 0
click at [237, 148] on label at bounding box center [236, 146] width 5 height 6
click at [0, 0] on input "checkbox" at bounding box center [0, 0] width 0 height 0
click at [184, 83] on button "Tracking" at bounding box center [176, 79] width 54 height 14
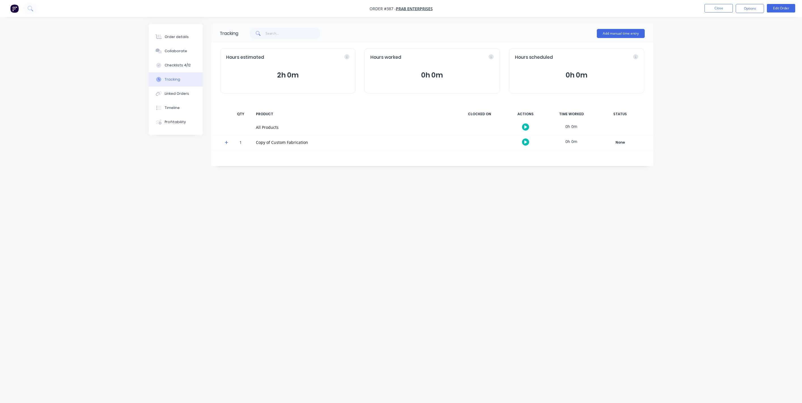
click at [527, 140] on icon "button" at bounding box center [526, 142] width 3 height 4
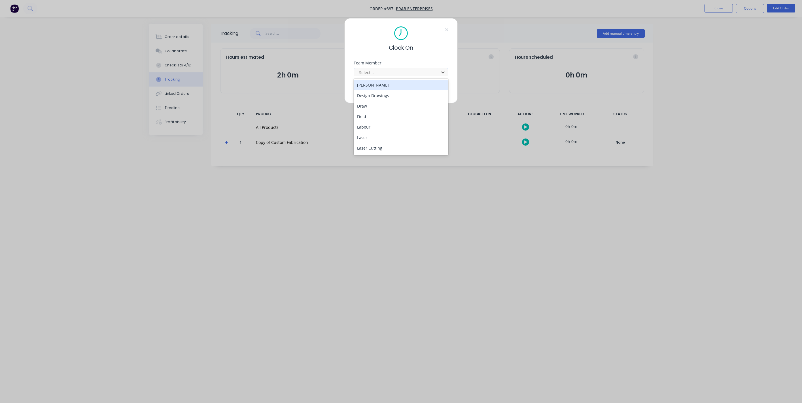
click at [408, 73] on div at bounding box center [398, 72] width 78 height 7
click at [394, 83] on div "[PERSON_NAME]" at bounding box center [401, 85] width 95 height 10
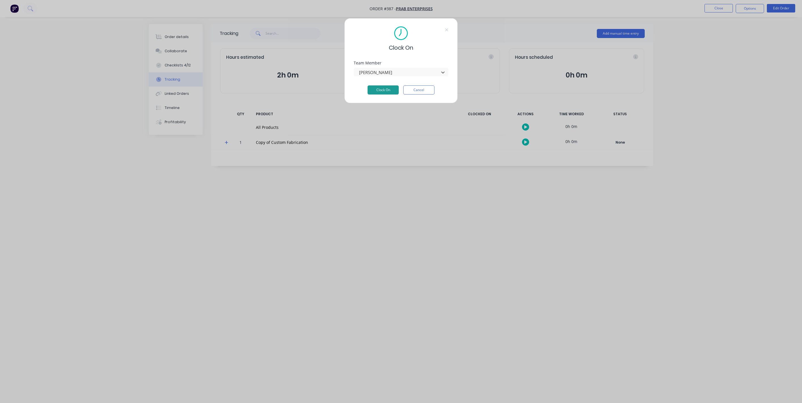
click at [388, 91] on button "Clock On" at bounding box center [383, 89] width 31 height 9
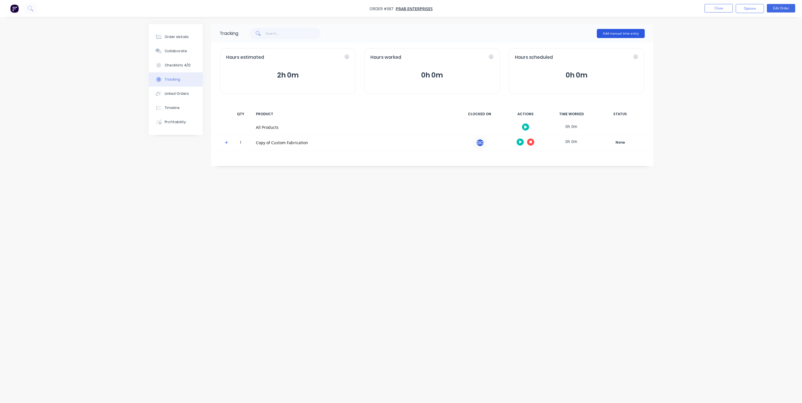
click at [616, 33] on button "Add manual time entry" at bounding box center [621, 33] width 48 height 9
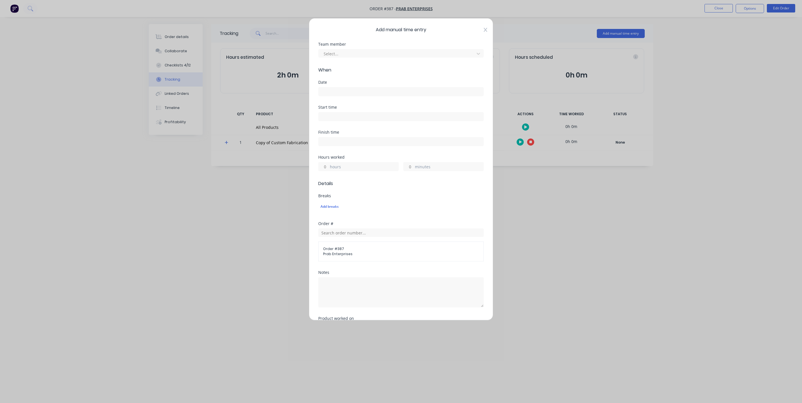
click at [487, 30] on icon at bounding box center [485, 30] width 3 height 5
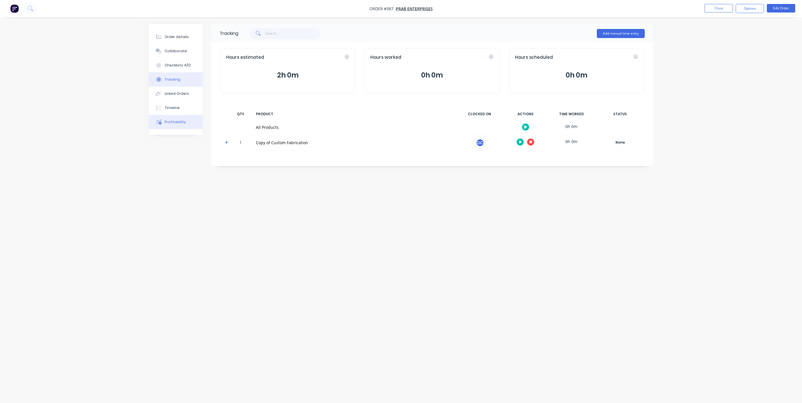
click at [169, 128] on button "Profitability" at bounding box center [176, 122] width 54 height 14
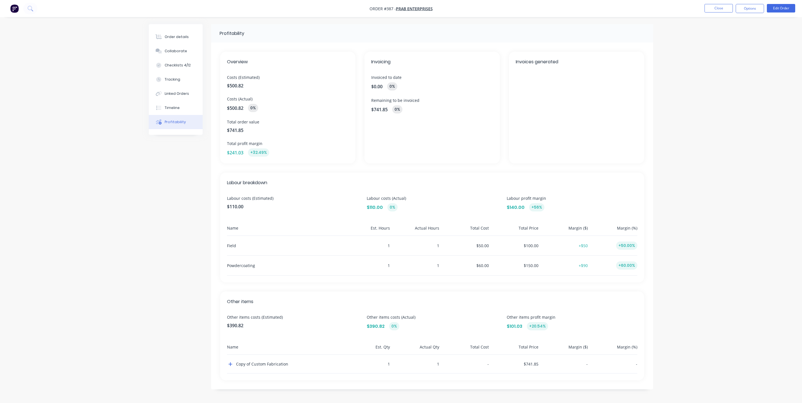
click at [12, 7] on img "button" at bounding box center [14, 8] width 9 height 9
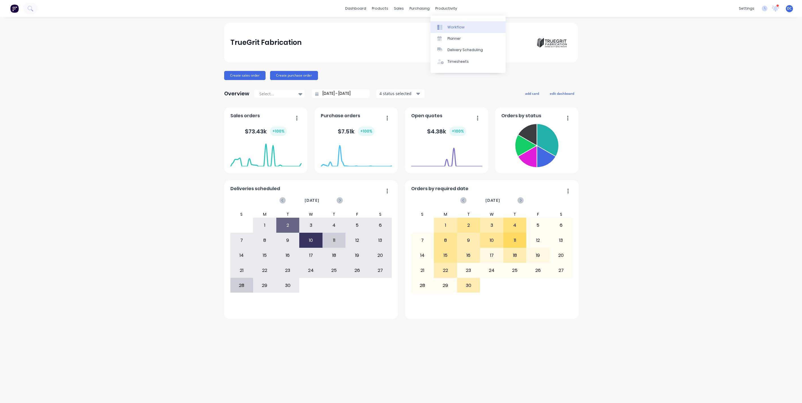
click at [462, 26] on div "Workflow" at bounding box center [456, 27] width 17 height 5
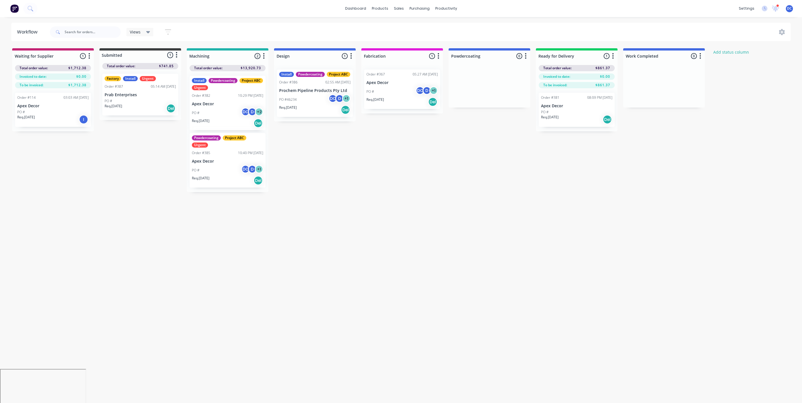
click at [132, 53] on div at bounding box center [141, 54] width 82 height 9
click at [208, 55] on div at bounding box center [228, 55] width 82 height 11
drag, startPoint x: 217, startPoint y: 57, endPoint x: 189, endPoint y: 57, distance: 27.5
click at [189, 57] on input "Machining" at bounding box center [217, 56] width 56 height 6
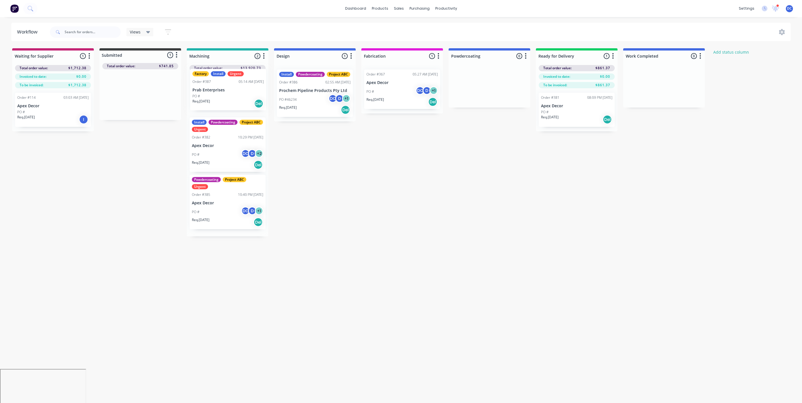
drag, startPoint x: 153, startPoint y: 99, endPoint x: 243, endPoint y: 93, distance: 90.4
click at [243, 93] on div "Waiting for Supplier 1 Status colour #C32373 hex #C32373 Save Cancel Notificati…" at bounding box center [427, 142] width 863 height 188
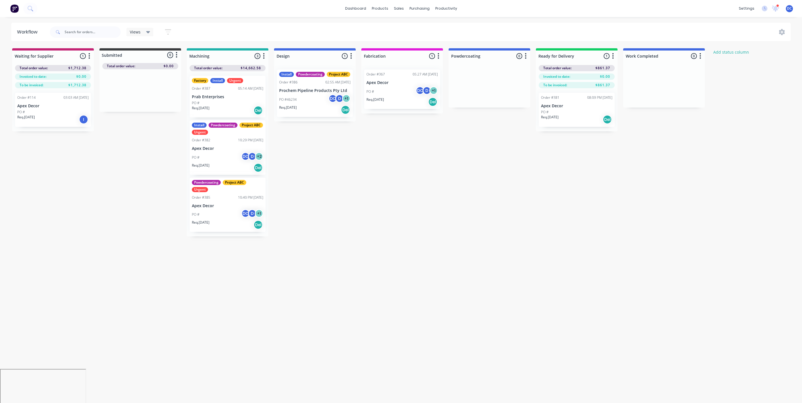
click at [313, 162] on div "Waiting for Supplier 1 Status colour #C32373 hex #C32373 Save Cancel Notificati…" at bounding box center [427, 142] width 863 height 188
click at [212, 57] on div at bounding box center [228, 55] width 82 height 11
type input "IN Production"
click at [306, 124] on div "Waiting for Supplier 1 Status colour #C32373 hex #C32373 Save Cancel Notificati…" at bounding box center [427, 142] width 863 height 188
click at [169, 29] on icon "button" at bounding box center [168, 31] width 6 height 7
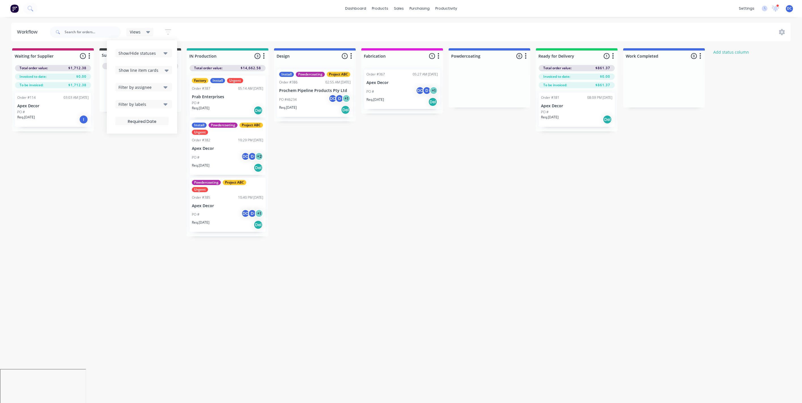
click at [151, 69] on span "Show line item cards" at bounding box center [139, 70] width 40 height 6
click at [319, 168] on div "Waiting for Supplier 1 Status colour #C32373 hex #C32373 Save Cancel Notificati…" at bounding box center [427, 142] width 863 height 188
click at [250, 99] on p "Prab Enterprises" at bounding box center [227, 96] width 71 height 5
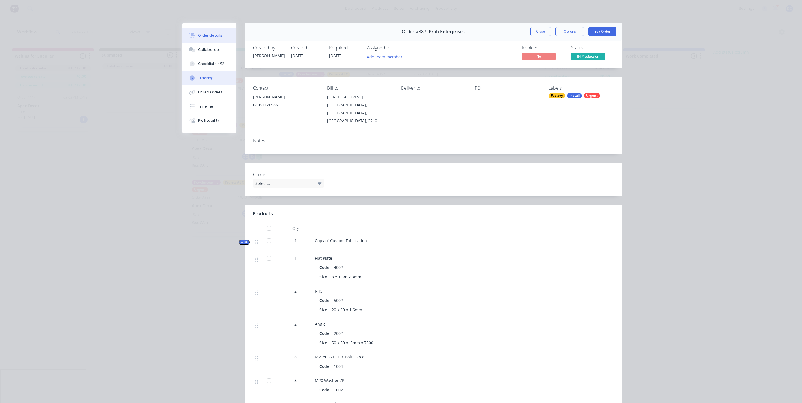
click at [208, 73] on button "Tracking" at bounding box center [209, 78] width 54 height 14
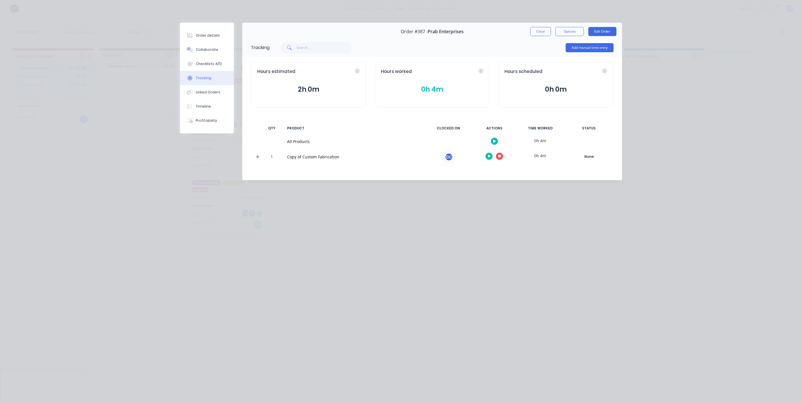
click at [256, 157] on icon at bounding box center [257, 156] width 3 height 3
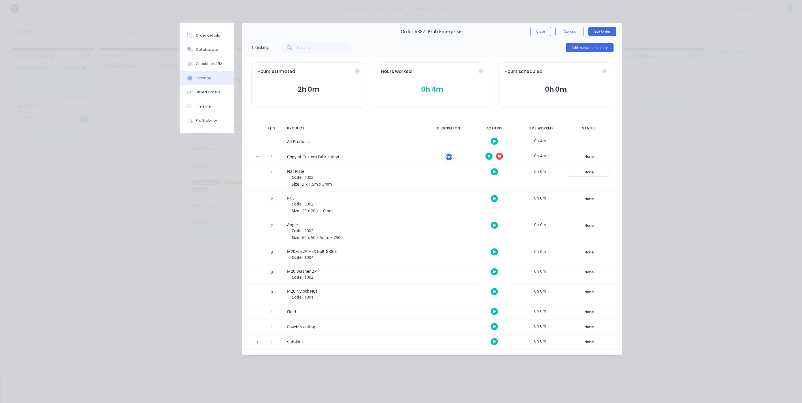
click at [590, 172] on div "None" at bounding box center [589, 171] width 41 height 7
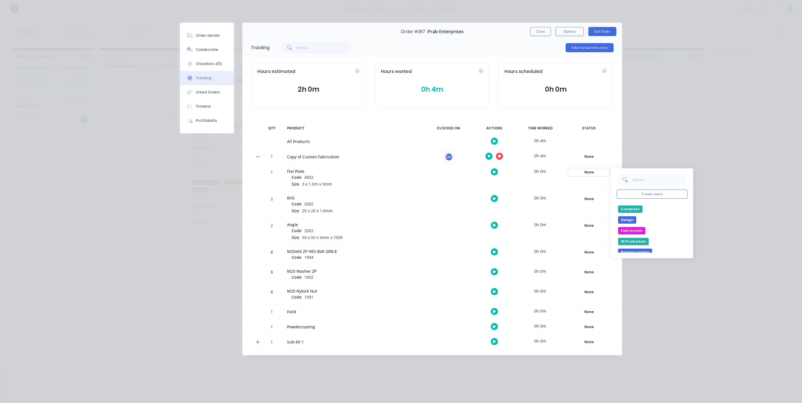
scroll to position [32, 0]
click at [629, 228] on button "Fabrication" at bounding box center [631, 228] width 27 height 7
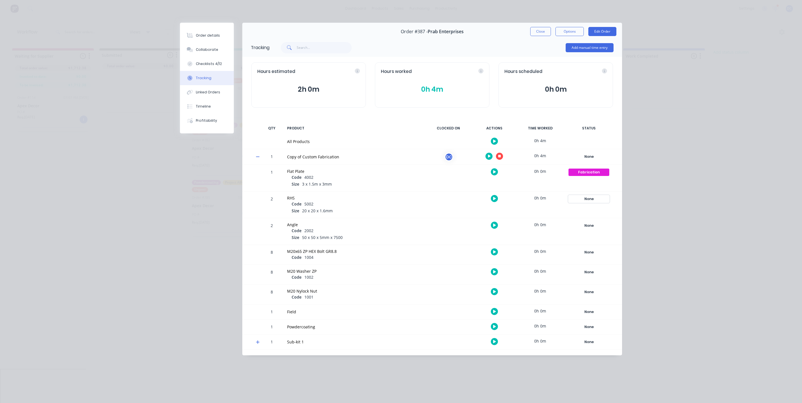
click at [589, 200] on div "None" at bounding box center [589, 198] width 41 height 7
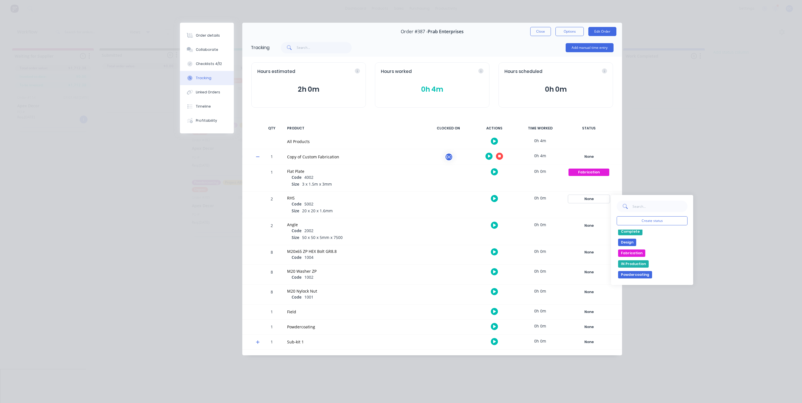
scroll to position [34, 0]
click at [639, 266] on button "IN Production" at bounding box center [633, 263] width 31 height 7
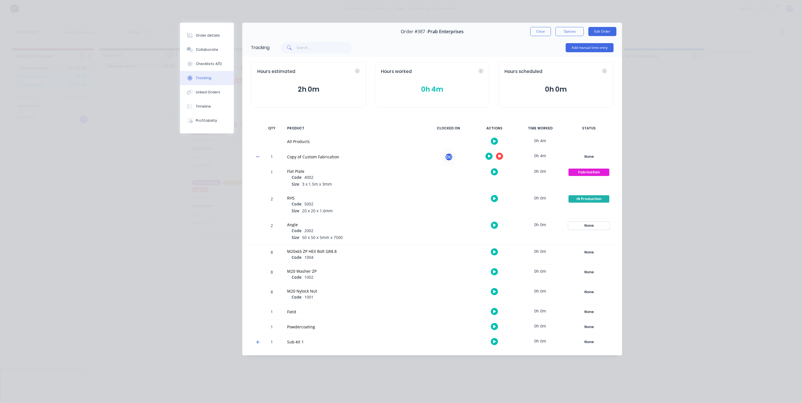
click at [582, 227] on div "None" at bounding box center [589, 225] width 41 height 7
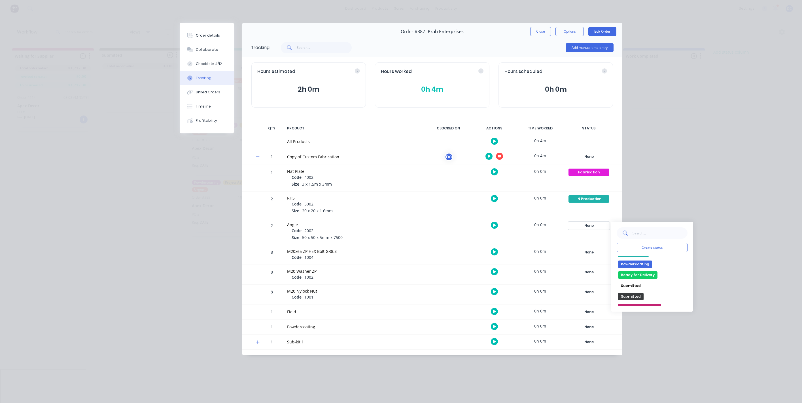
scroll to position [74, 0]
click at [631, 258] on button "Powdercoating" at bounding box center [635, 260] width 34 height 7
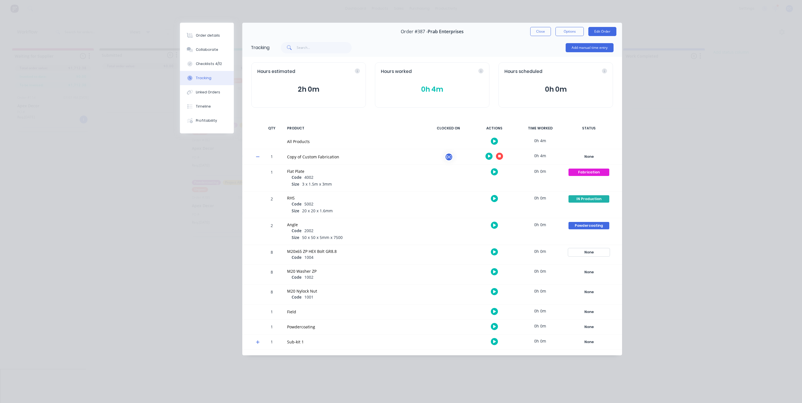
click at [591, 249] on div "None" at bounding box center [589, 251] width 41 height 7
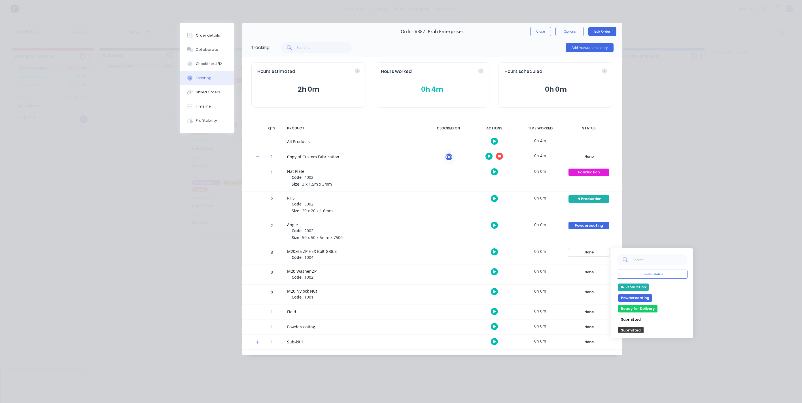
scroll to position [64, 0]
click at [631, 307] on button "Ready for Delivery" at bounding box center [637, 308] width 39 height 7
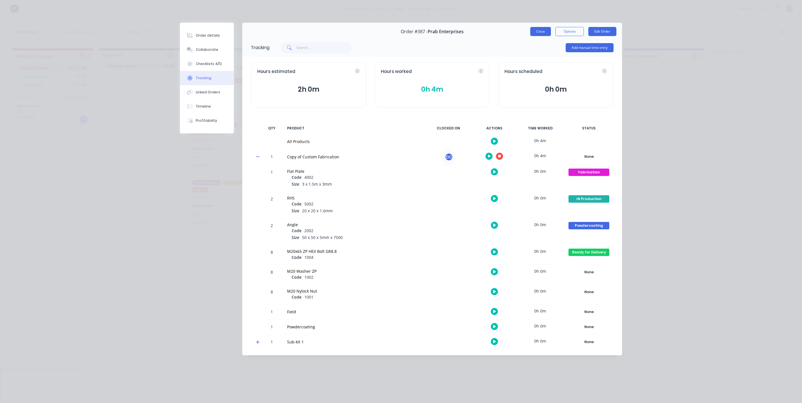
click at [539, 35] on button "Close" at bounding box center [540, 31] width 21 height 9
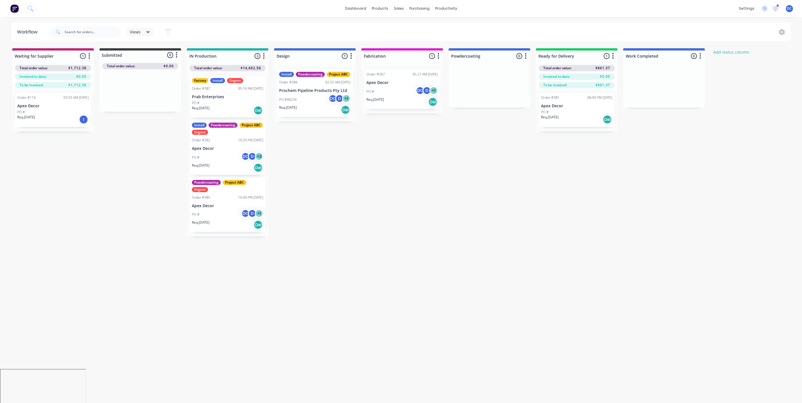
click at [382, 216] on div "Waiting for Supplier 1 Status colour #C32373 hex #C32373 Save Cancel Notificati…" at bounding box center [427, 142] width 863 height 188
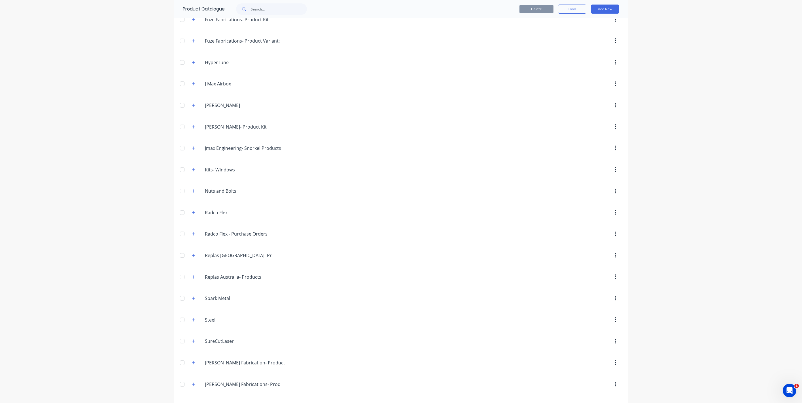
scroll to position [285, 0]
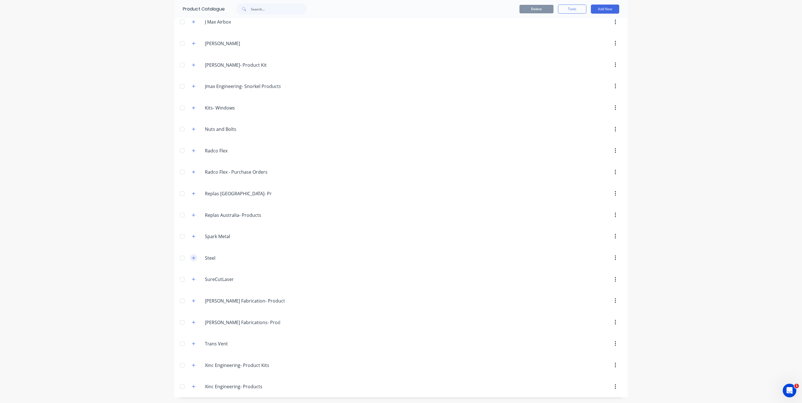
click at [192, 258] on button "button" at bounding box center [193, 257] width 7 height 7
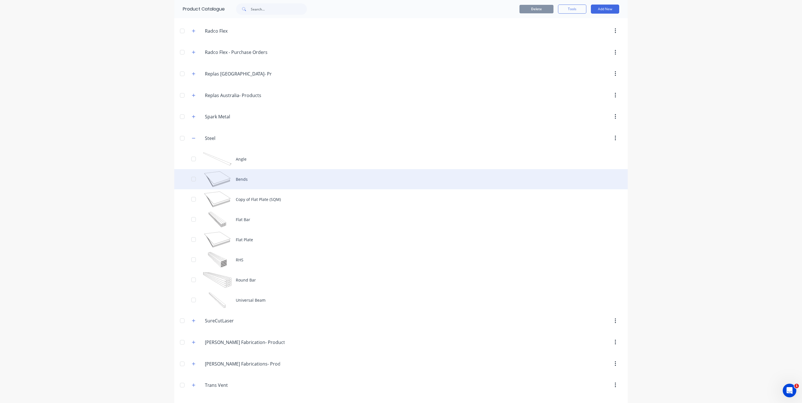
scroll to position [404, 0]
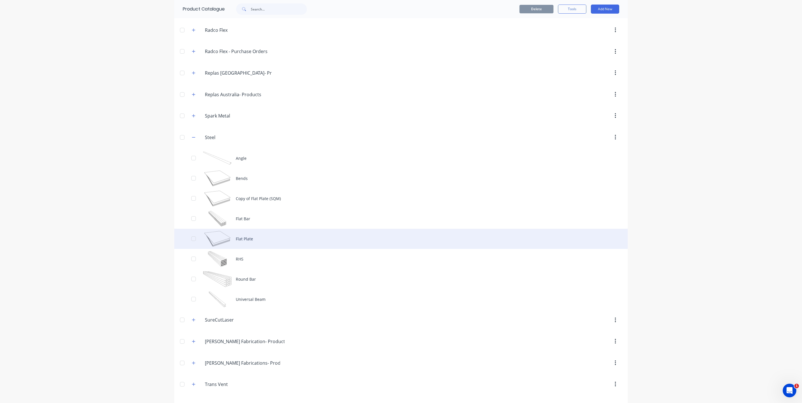
click at [264, 236] on div "Flat Plate" at bounding box center [401, 239] width 454 height 20
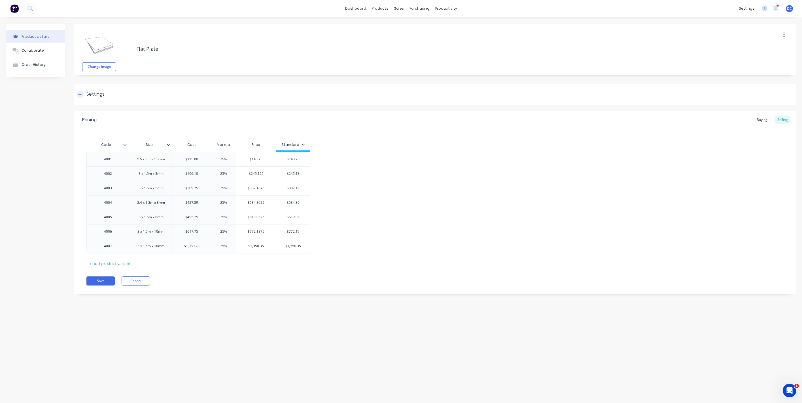
click at [82, 92] on div at bounding box center [80, 94] width 7 height 7
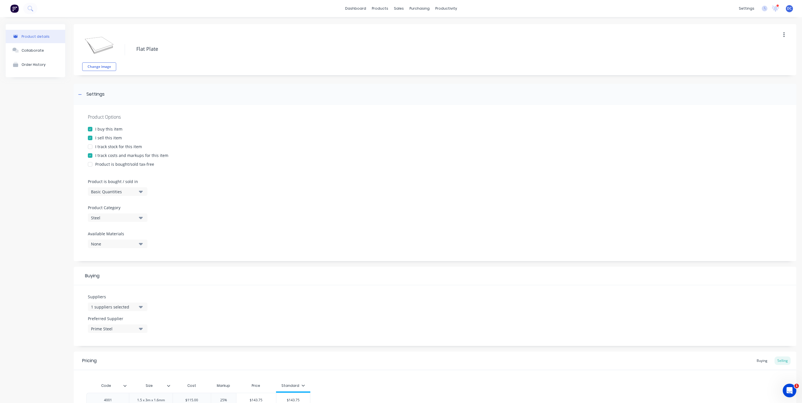
click at [92, 146] on div at bounding box center [89, 146] width 11 height 11
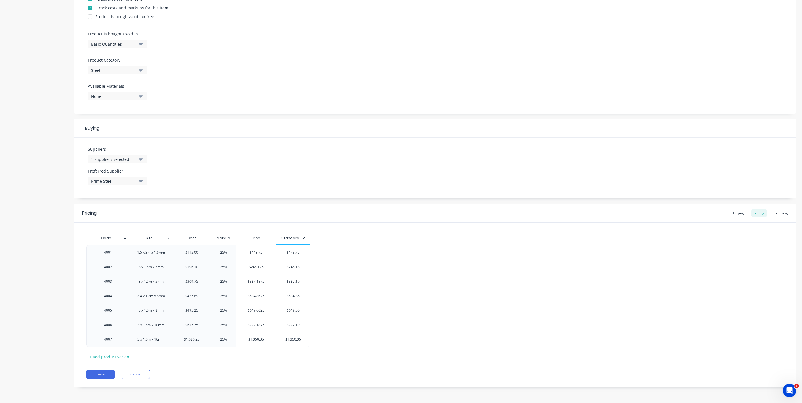
scroll to position [148, 0]
click at [741, 210] on div "Buying" at bounding box center [739, 213] width 16 height 9
click at [760, 212] on div "Selling" at bounding box center [759, 214] width 16 height 9
click at [778, 216] on div "Tracking" at bounding box center [781, 214] width 19 height 9
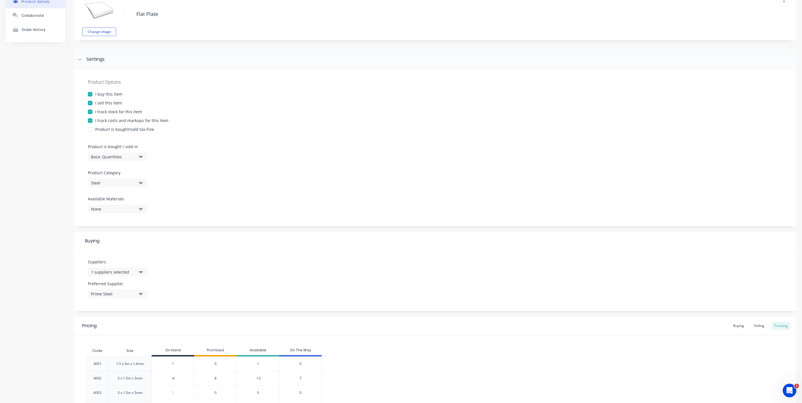
scroll to position [0, 0]
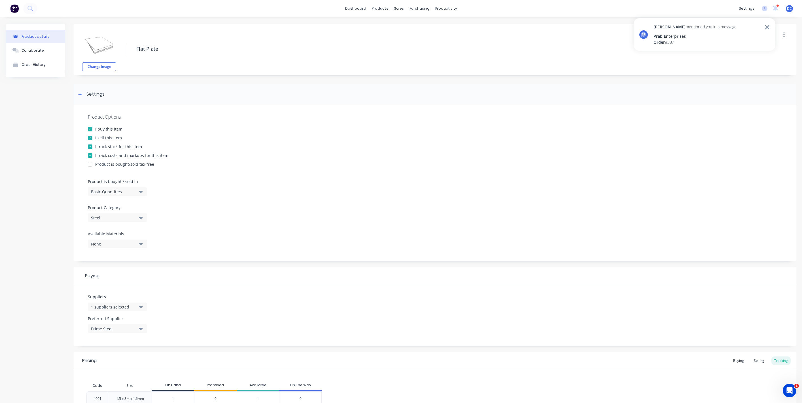
type textarea "x"
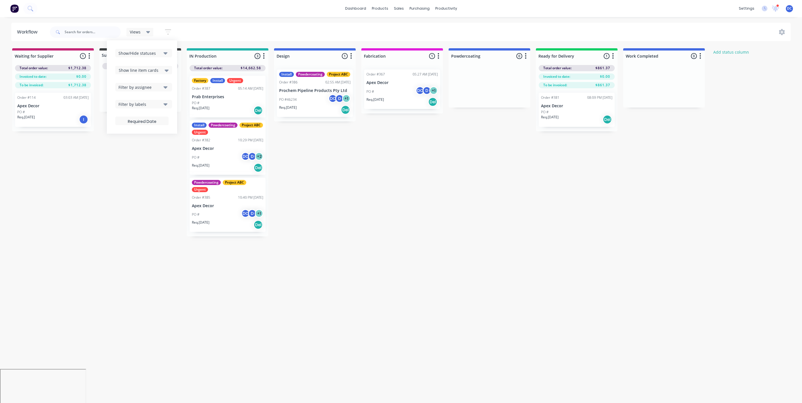
click at [161, 52] on div "Show/Hide statuses" at bounding box center [140, 53] width 43 height 6
click at [158, 64] on div "Show/Hide statuses Show line item cards Show line item cards Hide line item car…" at bounding box center [141, 87] width 53 height 76
click at [157, 71] on span "Show line item cards" at bounding box center [139, 70] width 40 height 6
click at [149, 81] on div "Show line item cards" at bounding box center [143, 82] width 57 height 10
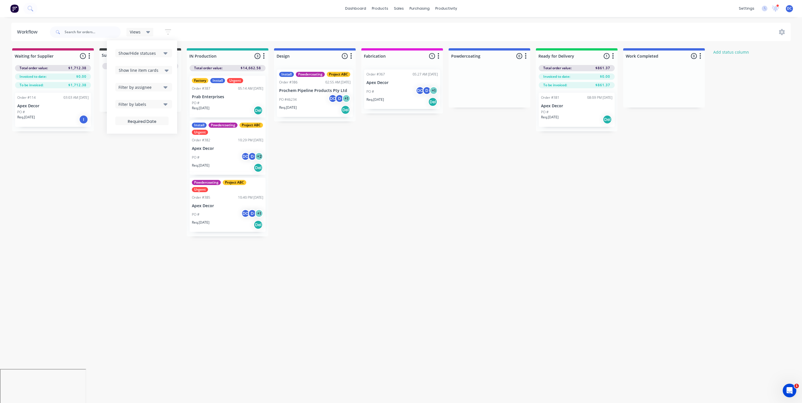
click at [366, 202] on div "Waiting for Supplier 1 Status colour #C32373 hex #C32373 Save Cancel Notificati…" at bounding box center [427, 142] width 863 height 188
click at [245, 103] on div "PO #" at bounding box center [227, 102] width 71 height 5
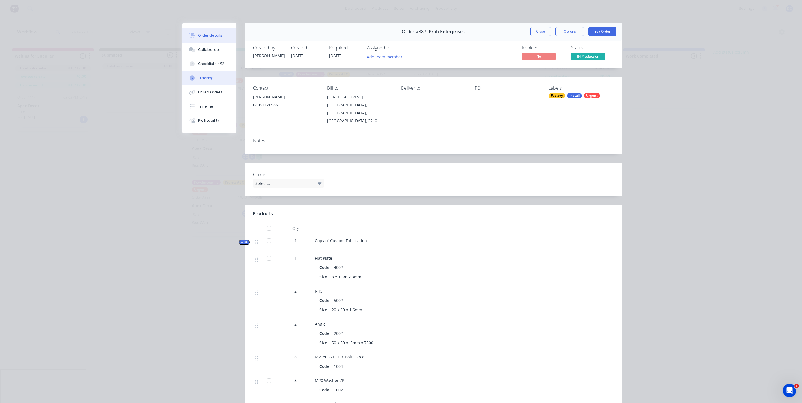
click at [200, 79] on div "Tracking" at bounding box center [206, 77] width 16 height 5
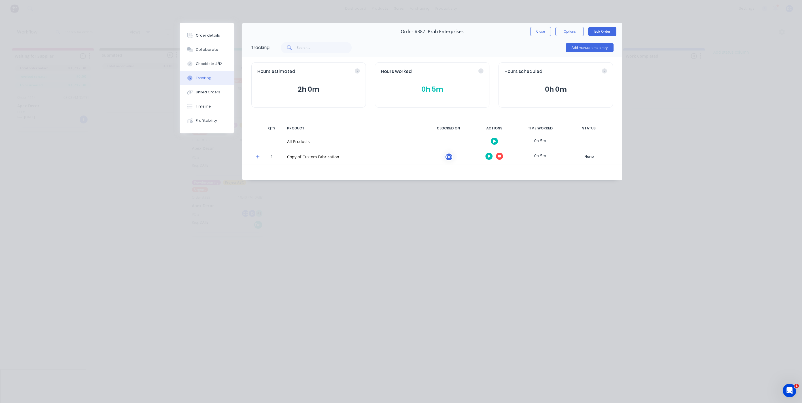
click at [255, 158] on div at bounding box center [255, 156] width 9 height 15
click at [258, 156] on icon at bounding box center [257, 156] width 3 height 3
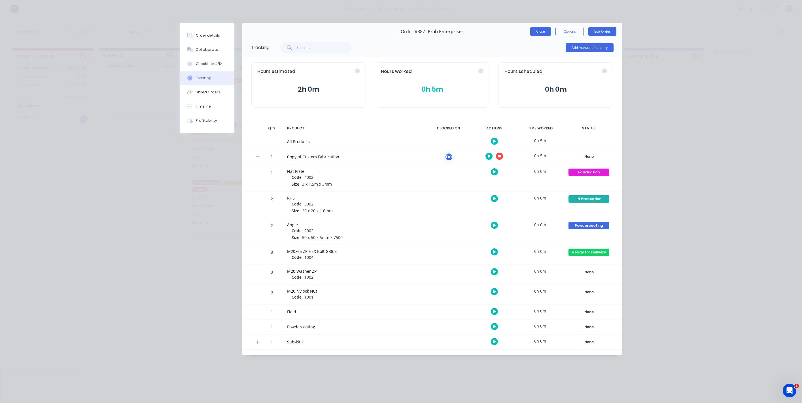
click at [539, 32] on button "Close" at bounding box center [540, 31] width 21 height 9
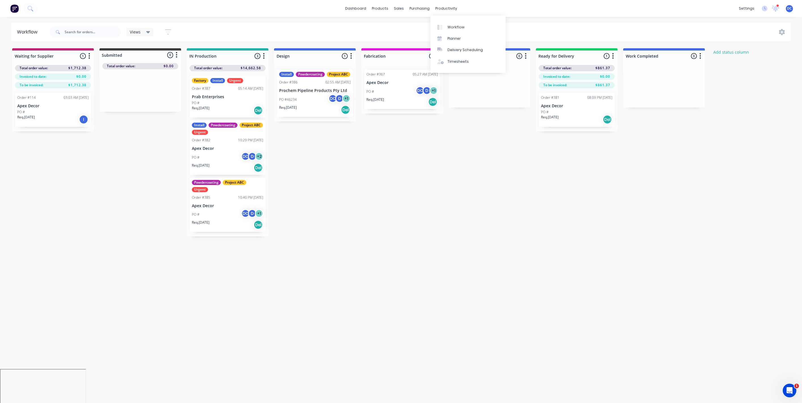
click at [453, 195] on div "Waiting for Supplier 1 Status colour #C32373 hex #C32373 Save Cancel Notificati…" at bounding box center [427, 142] width 863 height 188
click at [167, 31] on icon "button" at bounding box center [168, 31] width 6 height 7
click at [144, 173] on div "Waiting for Supplier 1 Status colour #C32373 hex #C32373 Save Cancel Notificati…" at bounding box center [427, 142] width 863 height 188
click at [453, 38] on div "Planner" at bounding box center [454, 38] width 13 height 5
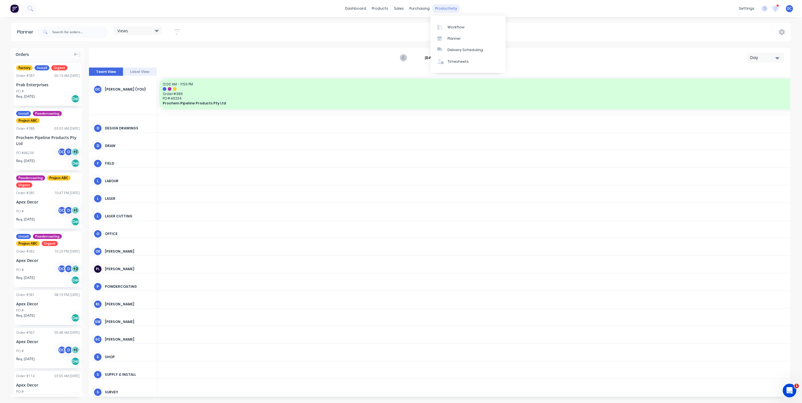
scroll to position [0, 1361]
click at [756, 60] on div "Day" at bounding box center [763, 58] width 26 height 6
click at [748, 82] on div "Week" at bounding box center [756, 84] width 56 height 11
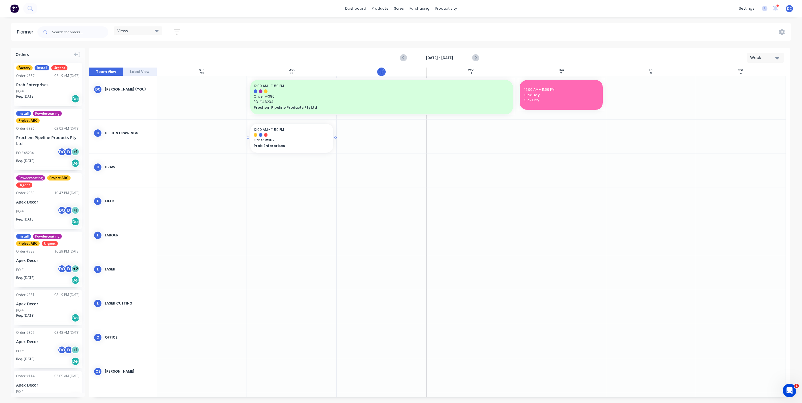
drag, startPoint x: 54, startPoint y: 88, endPoint x: 277, endPoint y: 133, distance: 227.0
drag, startPoint x: 59, startPoint y: 89, endPoint x: 371, endPoint y: 171, distance: 322.5
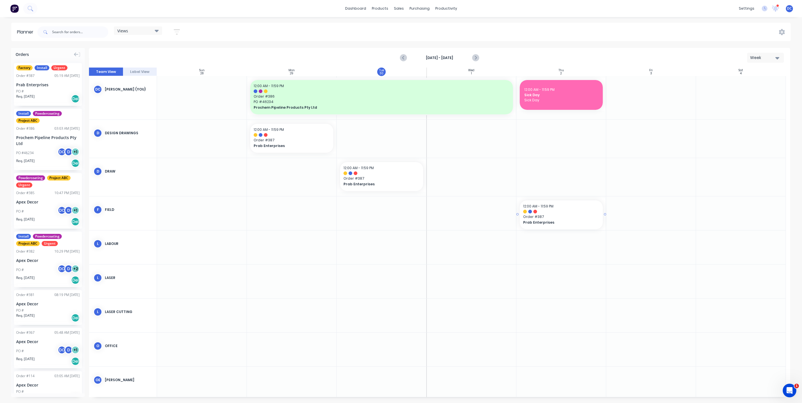
drag, startPoint x: 64, startPoint y: 86, endPoint x: 547, endPoint y: 211, distance: 499.0
drag, startPoint x: 605, startPoint y: 213, endPoint x: 663, endPoint y: 213, distance: 58.4
click at [333, 194] on div "Mark as done" at bounding box center [344, 195] width 61 height 12
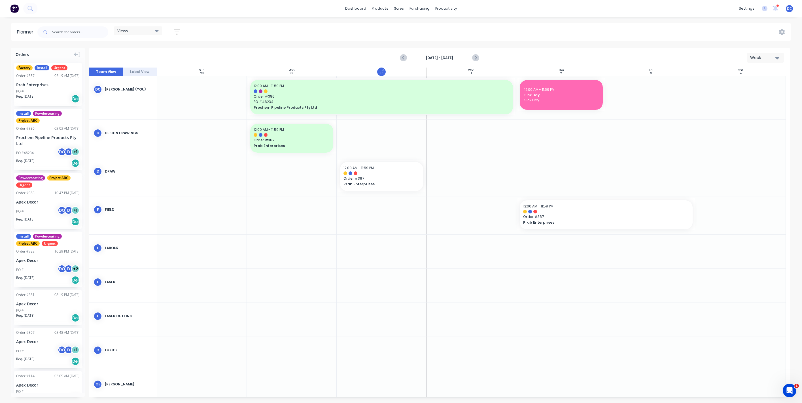
click at [763, 56] on div "Week" at bounding box center [763, 58] width 26 height 6
click at [743, 97] on div "Month" at bounding box center [756, 95] width 56 height 11
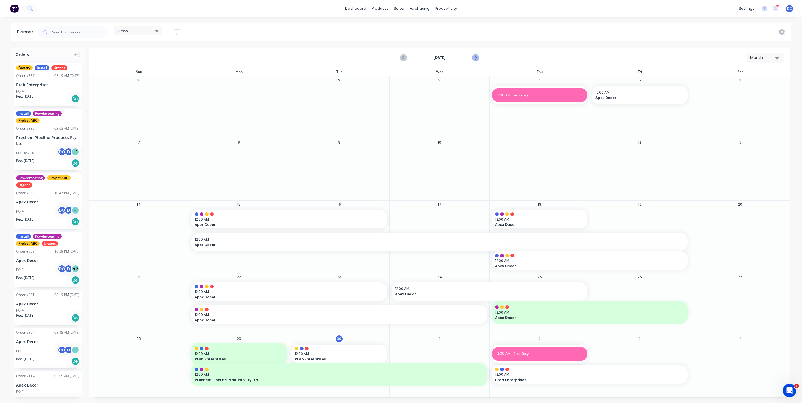
click at [476, 56] on icon "Next page" at bounding box center [475, 57] width 7 height 7
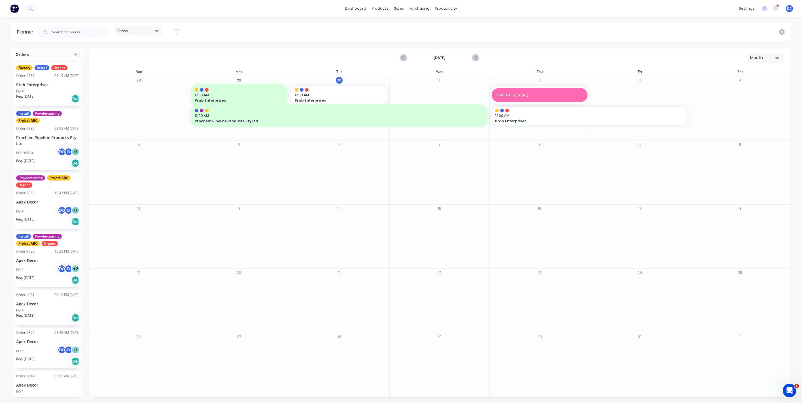
click at [765, 58] on div "Month" at bounding box center [763, 58] width 26 height 6
click at [750, 82] on div "Week" at bounding box center [756, 84] width 56 height 11
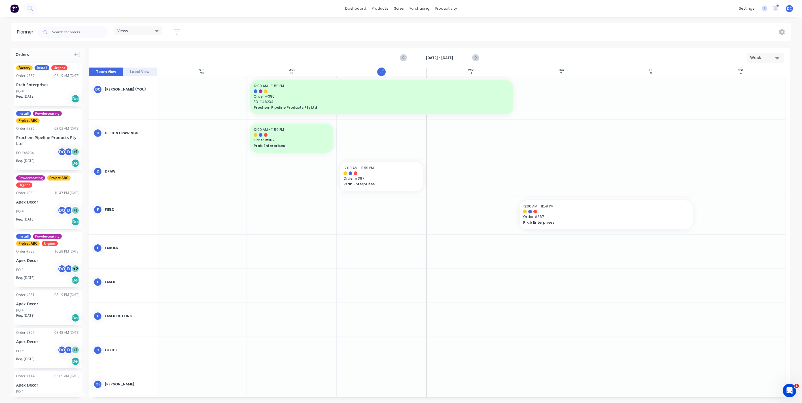
click at [568, 87] on div at bounding box center [562, 97] width 90 height 43
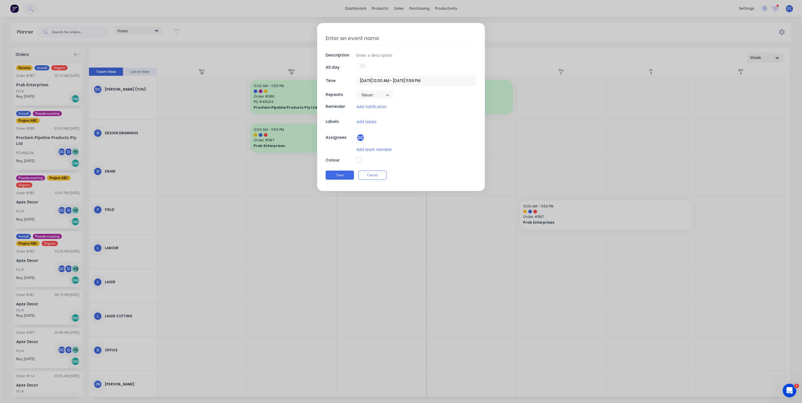
click at [382, 39] on textarea at bounding box center [401, 37] width 151 height 13
type textarea "S"
type textarea "x"
type textarea "Si"
type textarea "x"
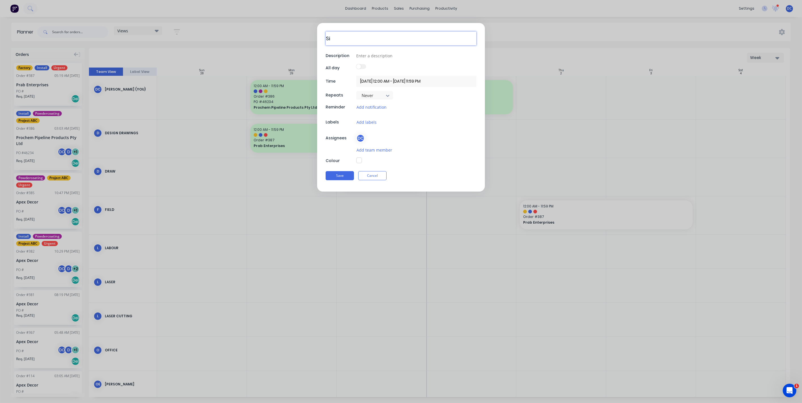
type textarea "Sic"
type textarea "x"
type textarea "Sick"
type textarea "x"
type textarea "Sick"
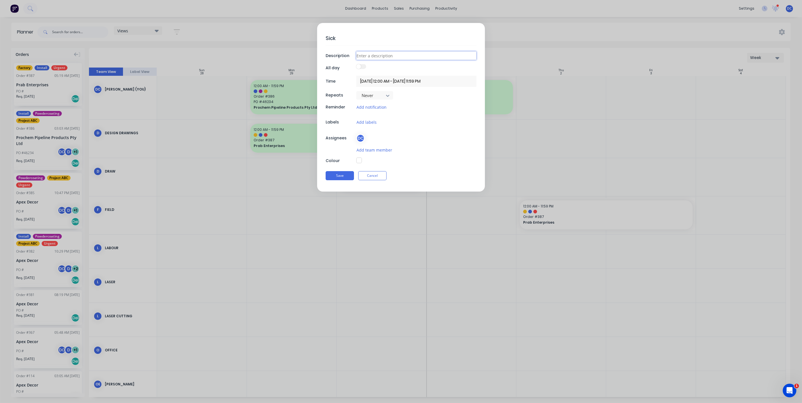
type textarea "x"
click at [386, 56] on input at bounding box center [416, 55] width 120 height 9
type input "S"
type textarea "x"
type input "Si"
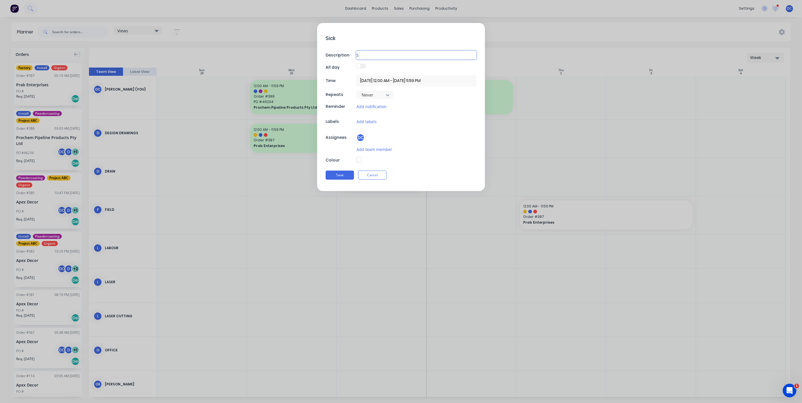
type textarea "x"
type input "Sic"
type textarea "x"
type input "Sick"
type textarea "x"
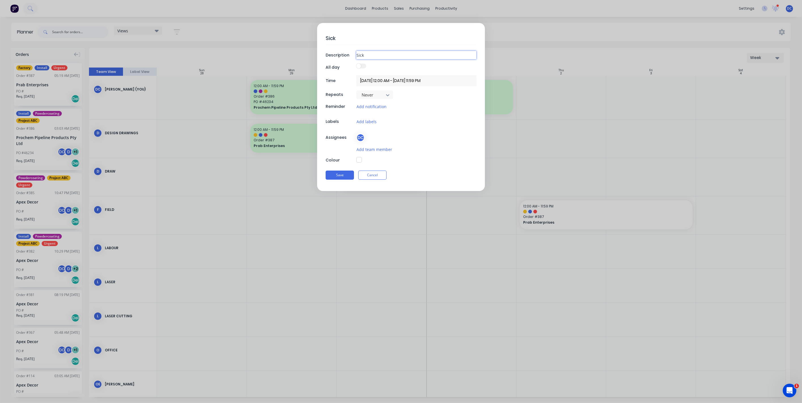
type input "Sick"
click at [360, 158] on button "button" at bounding box center [359, 160] width 6 height 6
type textarea "x"
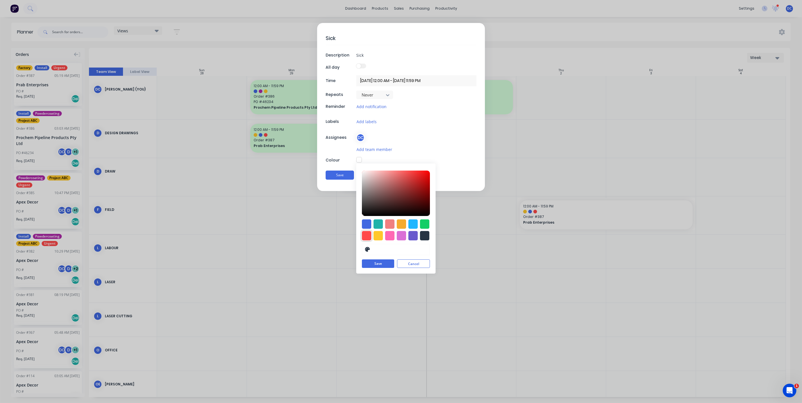
click at [366, 237] on div at bounding box center [366, 235] width 9 height 9
type input "#FF4949"
click at [345, 172] on button "Save" at bounding box center [340, 175] width 28 height 9
type textarea "x"
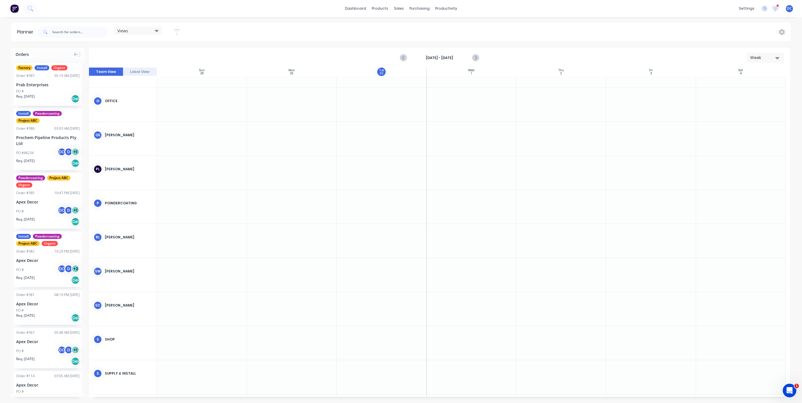
scroll to position [285, 0]
drag, startPoint x: 61, startPoint y: 94, endPoint x: 290, endPoint y: 117, distance: 230.0
drag, startPoint x: 297, startPoint y: 107, endPoint x: 400, endPoint y: 94, distance: 103.7
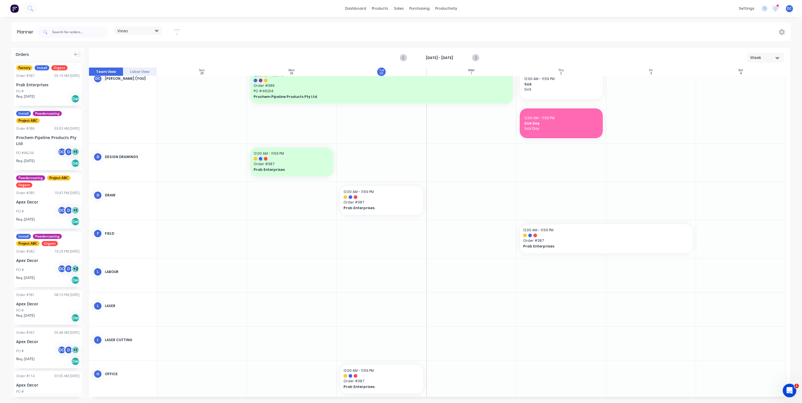
scroll to position [0, 0]
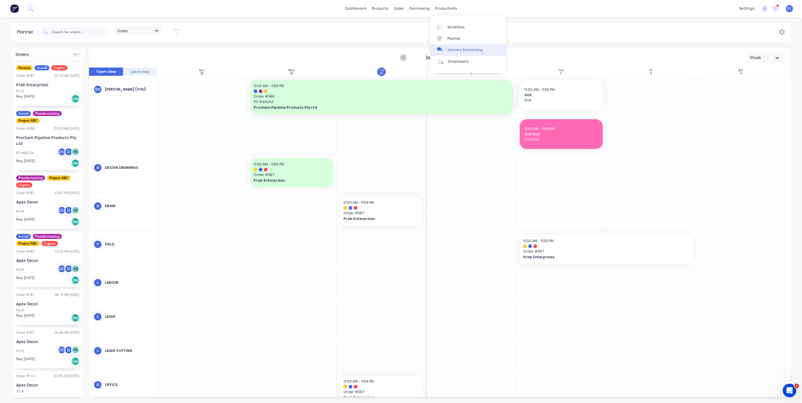
click at [458, 50] on div "Delivery Scheduling" at bounding box center [465, 49] width 35 height 5
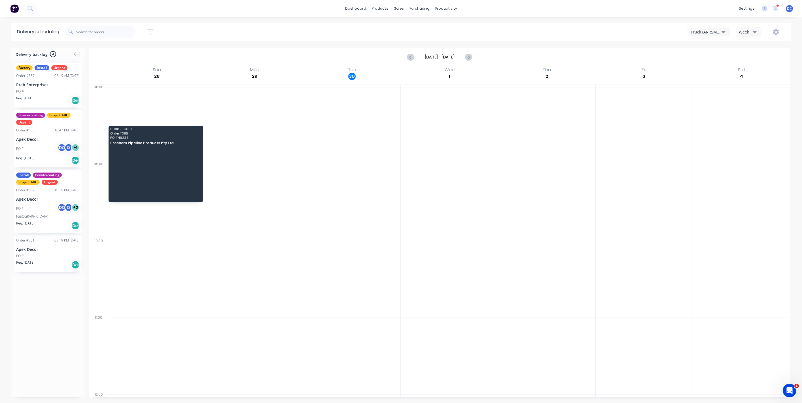
click at [749, 33] on div "Week" at bounding box center [747, 32] width 16 height 6
click at [744, 58] on div "Vehicle" at bounding box center [764, 57] width 56 height 11
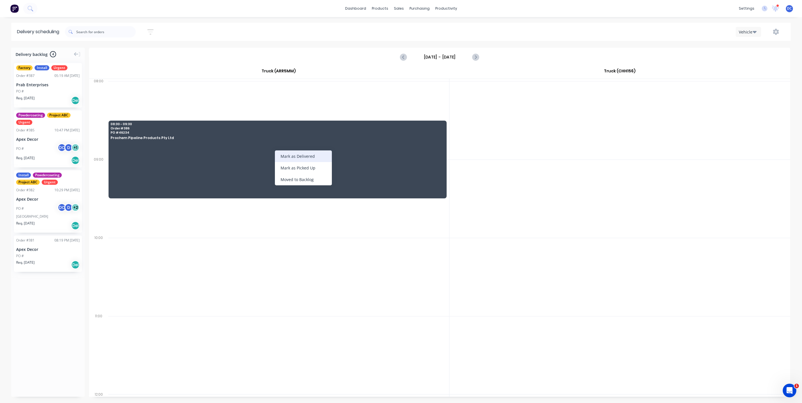
click at [293, 154] on div "Mark as Delivered" at bounding box center [303, 156] width 57 height 12
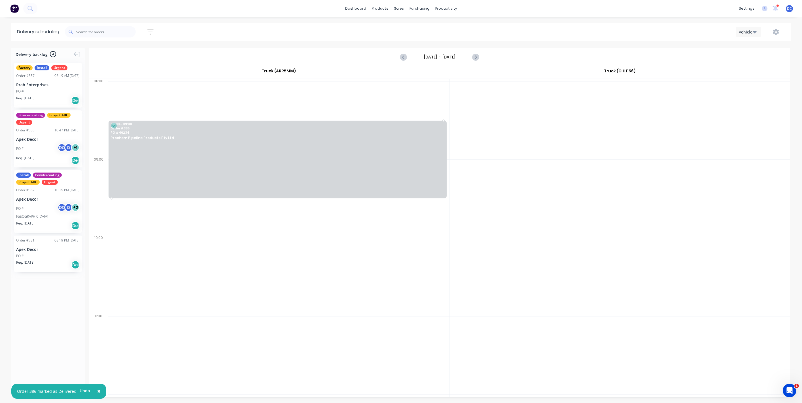
click at [400, 175] on div at bounding box center [278, 159] width 338 height 78
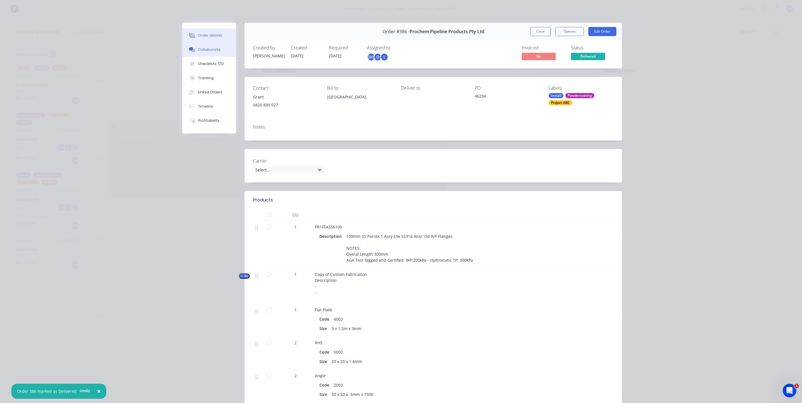
click at [207, 45] on button "Collaborate" at bounding box center [209, 50] width 54 height 14
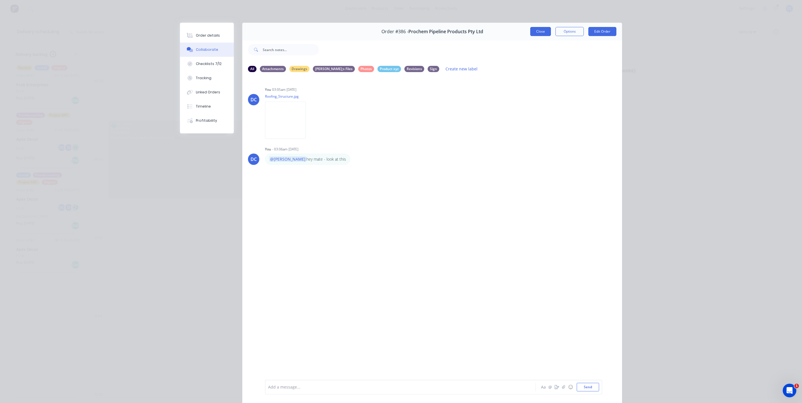
click at [541, 34] on button "Close" at bounding box center [540, 31] width 21 height 9
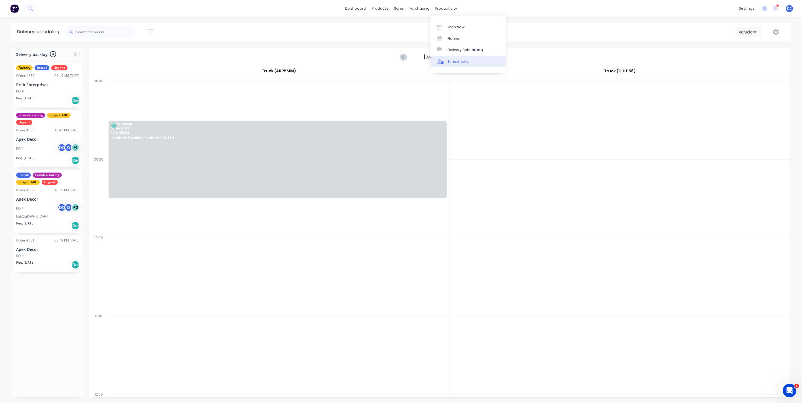
click at [456, 67] on link "Timesheets" at bounding box center [468, 61] width 75 height 11
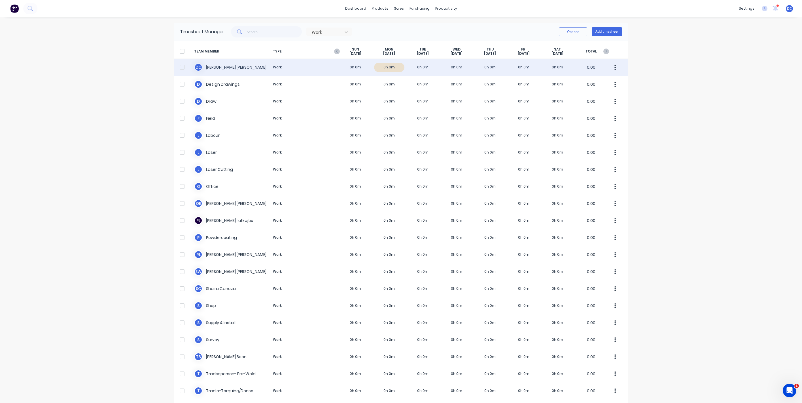
click at [396, 66] on div "D C David Cousley Work 0h 0m 0h 0m 0h 0m 0h 0m 0h 0m 0h 0m 0h 0m 0.00" at bounding box center [401, 67] width 454 height 17
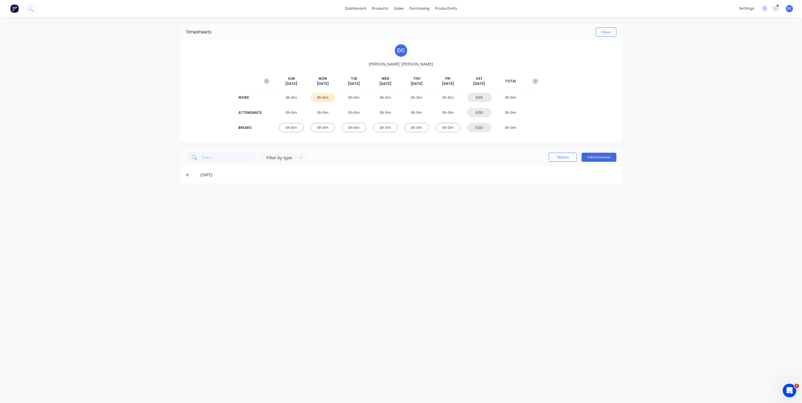
click at [209, 176] on div "29/09/25" at bounding box center [408, 175] width 416 height 6
click at [187, 176] on icon at bounding box center [188, 175] width 4 height 4
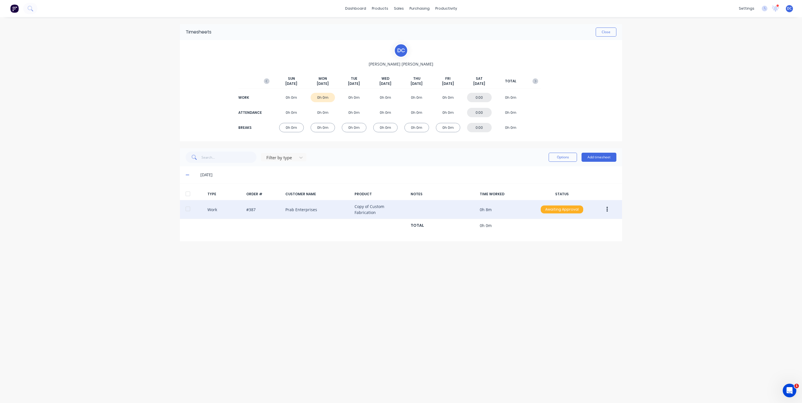
click at [566, 211] on div "Awaiting Approval" at bounding box center [562, 209] width 43 height 8
click at [552, 240] on div "Approved" at bounding box center [550, 238] width 46 height 8
click at [13, 12] on img at bounding box center [14, 8] width 9 height 9
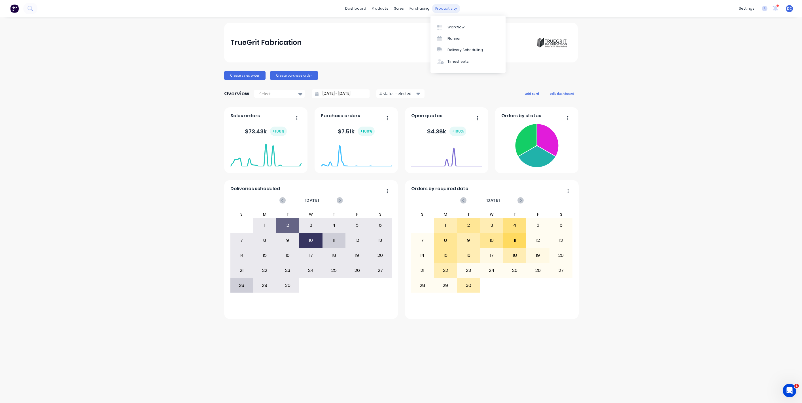
click at [450, 10] on div "productivity" at bounding box center [447, 8] width 28 height 9
click at [457, 25] on div "Workflow" at bounding box center [456, 27] width 17 height 5
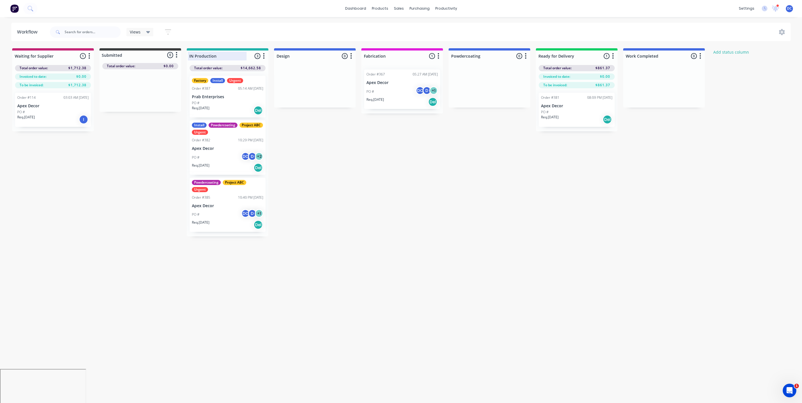
click at [225, 54] on div at bounding box center [228, 55] width 82 height 11
drag, startPoint x: 221, startPoint y: 57, endPoint x: 191, endPoint y: 57, distance: 29.2
click at [191, 57] on input "IN Production" at bounding box center [217, 56] width 56 height 6
click at [727, 53] on button "Add status column" at bounding box center [732, 52] width 42 height 8
click at [773, 70] on button "Cancel" at bounding box center [773, 69] width 31 height 9
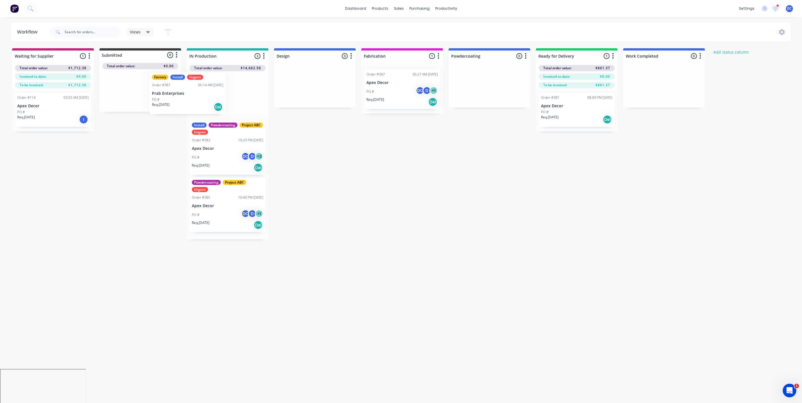
drag, startPoint x: 218, startPoint y: 95, endPoint x: 205, endPoint y: 97, distance: 12.6
click at [205, 97] on div "Factory Install Urgent Order #387 05:14 AM 30/09/25 Prab Enterprises PO # Req. …" at bounding box center [228, 155] width 82 height 168
drag, startPoint x: 58, startPoint y: 114, endPoint x: 143, endPoint y: 99, distance: 85.5
click at [143, 99] on div "Waiting for Supplier 1 Status colour #C32373 hex #C32373 Save Cancel Notificati…" at bounding box center [427, 142] width 863 height 188
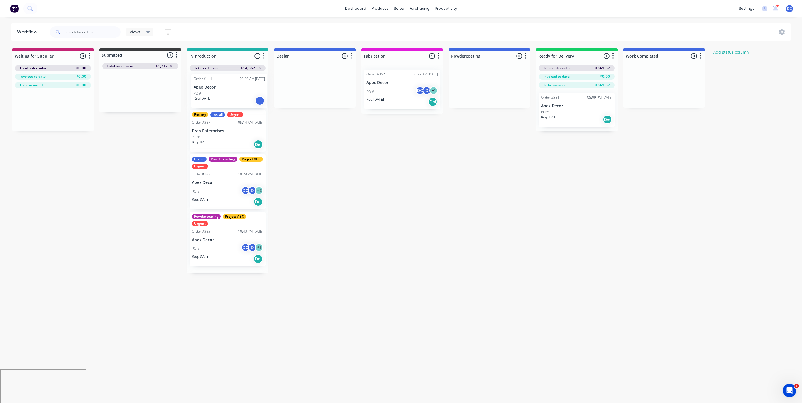
drag, startPoint x: 151, startPoint y: 96, endPoint x: 242, endPoint y: 96, distance: 90.7
click at [242, 96] on div "Waiting for Supplier 0 Status colour #C32373 hex #C32373 Save Cancel Notificati…" at bounding box center [427, 160] width 863 height 225
click at [229, 103] on div "Req. 01/05/25 I" at bounding box center [227, 103] width 71 height 10
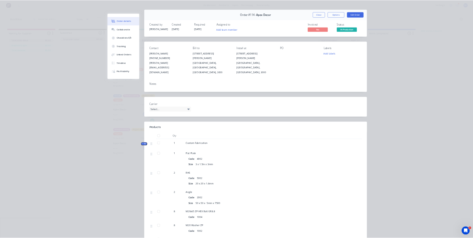
scroll to position [3, 0]
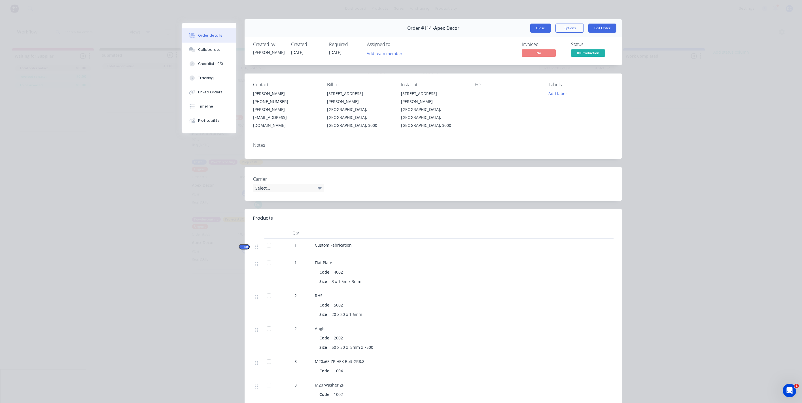
click at [537, 29] on button "Close" at bounding box center [540, 28] width 21 height 9
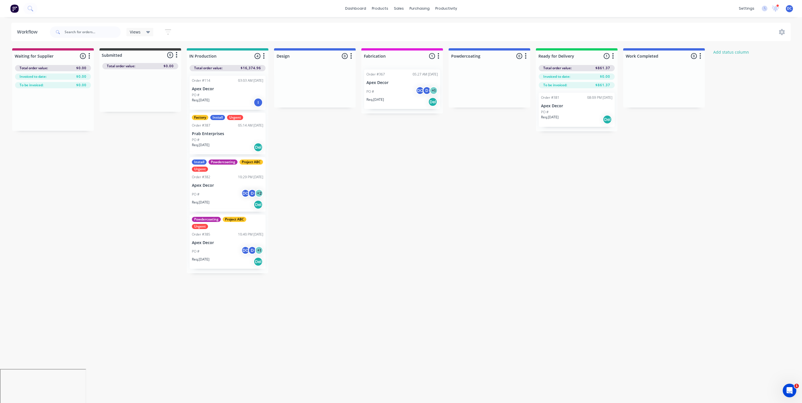
click at [167, 33] on icon "button" at bounding box center [168, 31] width 6 height 7
click at [143, 32] on div "Views" at bounding box center [140, 31] width 20 height 5
click at [286, 122] on div "Waiting for Supplier 0 Status colour #C32373 hex #C32373 Save Cancel Notificati…" at bounding box center [427, 160] width 863 height 225
click at [216, 55] on div at bounding box center [228, 55] width 82 height 11
